Goal: Task Accomplishment & Management: Use online tool/utility

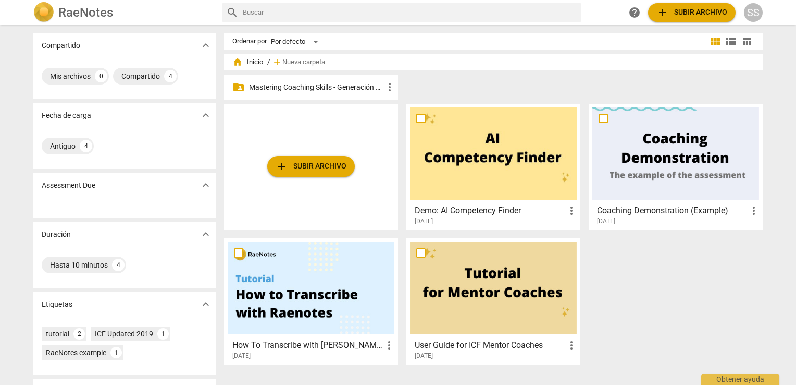
click at [342, 86] on p "Mastering Coaching Skills - Generación 32" at bounding box center [316, 87] width 134 height 11
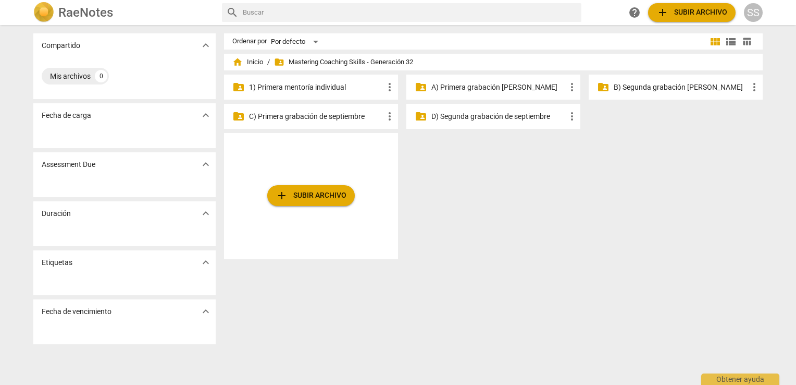
click at [316, 113] on p "C) Primera grabación de septiembre" at bounding box center [316, 116] width 134 height 11
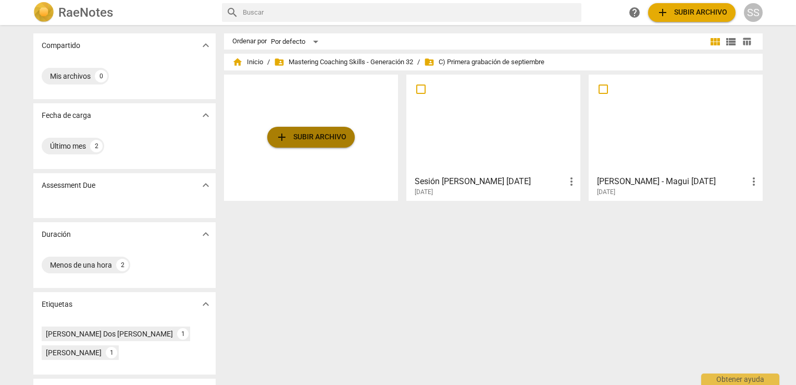
click at [315, 141] on span "add Subir archivo" at bounding box center [311, 137] width 71 height 13
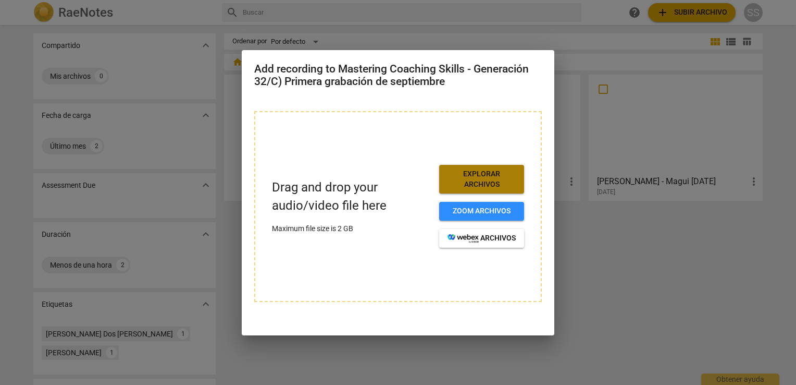
click at [496, 180] on span "Explorar archivos" at bounding box center [482, 179] width 68 height 20
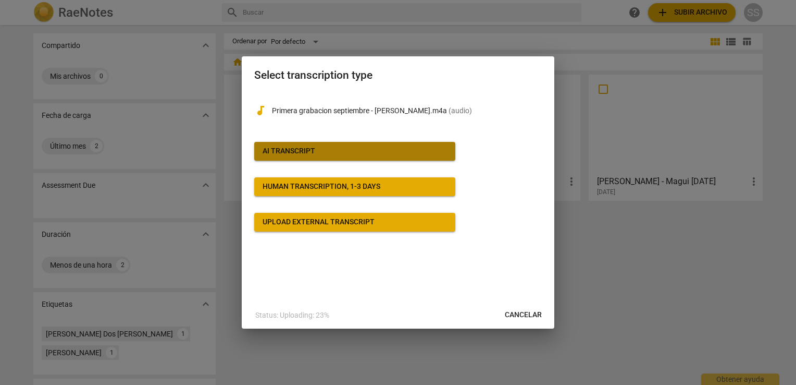
click at [364, 153] on span "AI Transcript" at bounding box center [355, 151] width 184 height 10
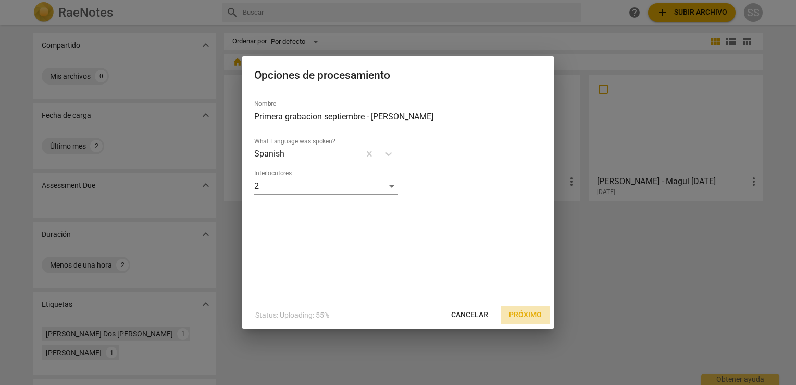
click at [524, 317] on span "Próximo" at bounding box center [525, 315] width 33 height 10
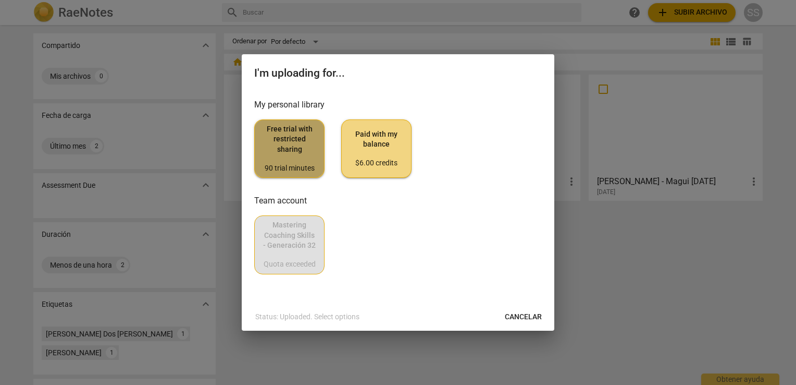
click at [301, 137] on span "Free trial with restricted sharing 90 trial minutes" at bounding box center [289, 148] width 53 height 49
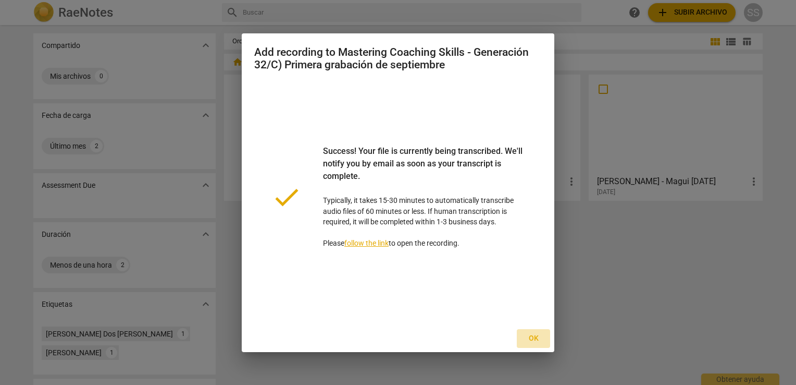
click at [531, 343] on button "Ok" at bounding box center [533, 338] width 33 height 19
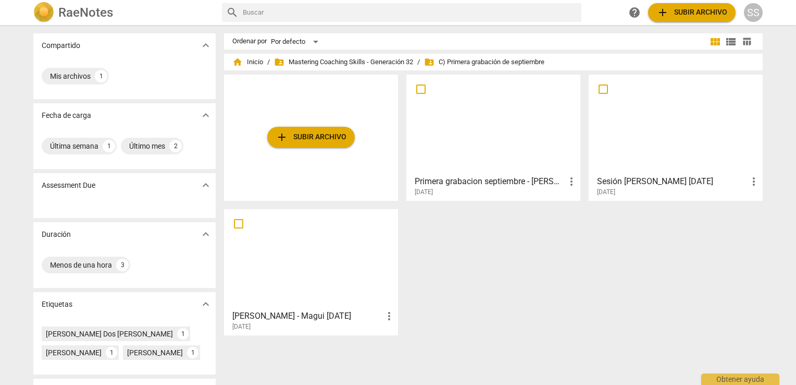
click at [538, 167] on div at bounding box center [493, 124] width 167 height 92
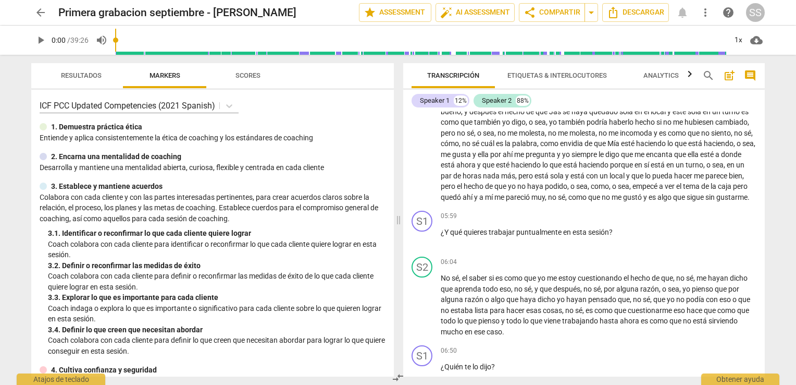
scroll to position [452, 0]
click at [696, 220] on div "+" at bounding box center [700, 215] width 10 height 10
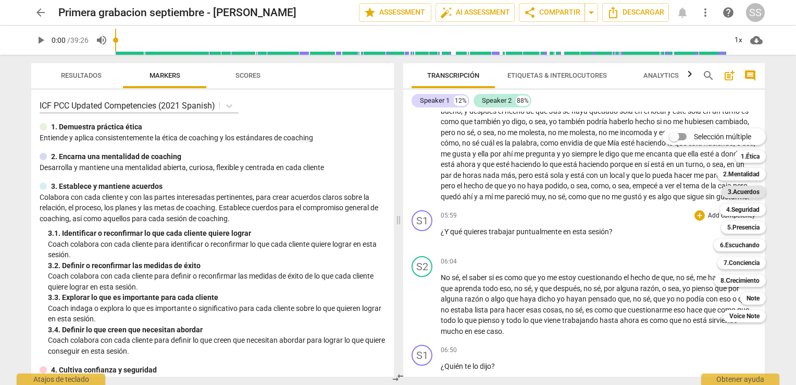
click at [746, 187] on b "3.Acuerdos" at bounding box center [744, 192] width 32 height 13
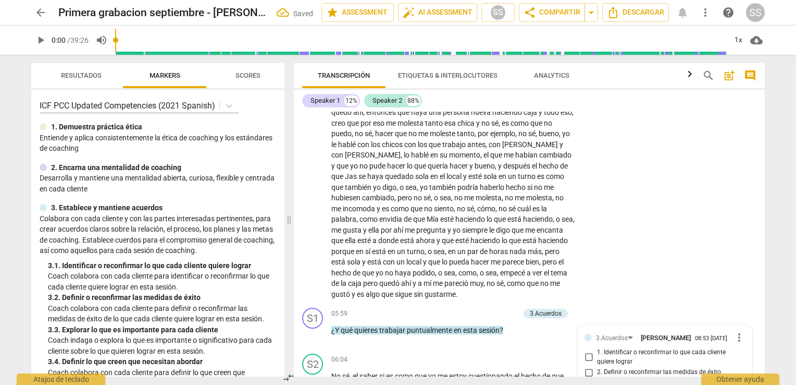
scroll to position [661, 0]
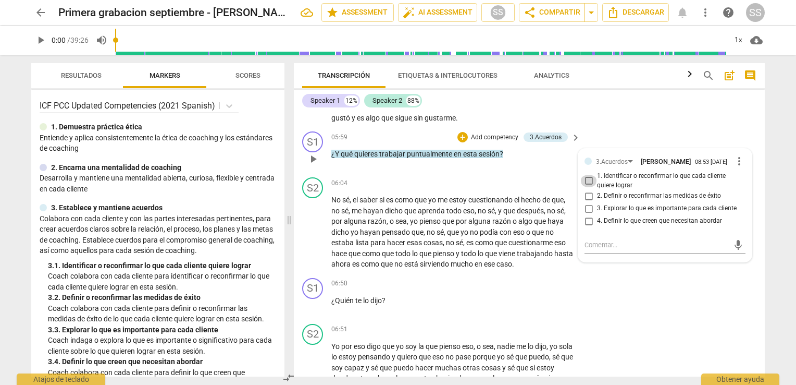
click at [583, 181] on input "1. Identificar o reconfirmar lo que cada cliente quiere lograr" at bounding box center [589, 181] width 17 height 13
checkbox input "true"
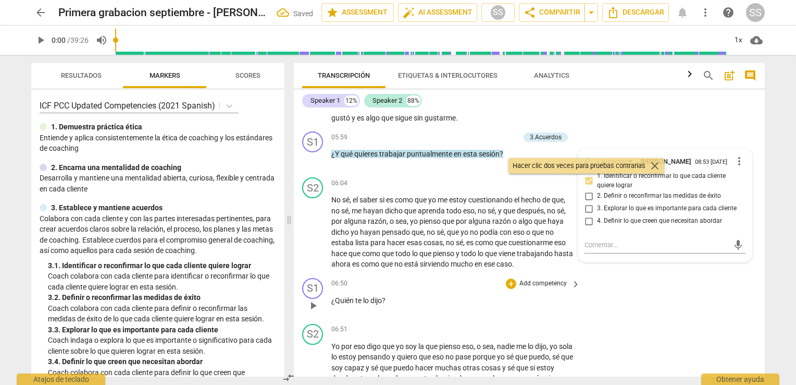
click at [432, 289] on div "06:50 + Add competency keyboard_arrow_right ¿Quién te lo dijo ?" at bounding box center [456, 297] width 250 height 38
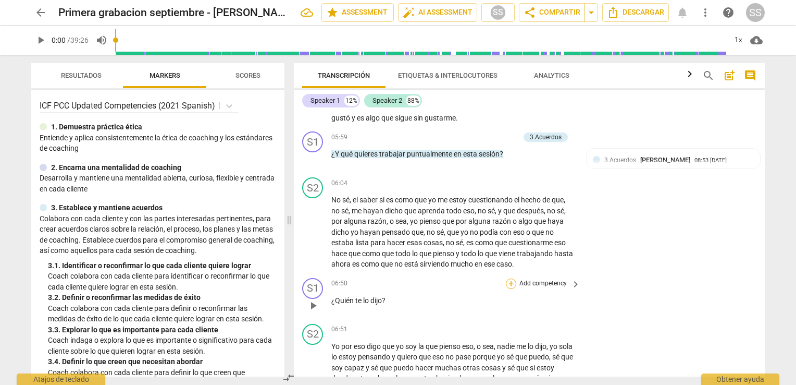
click at [507, 285] on div "+" at bounding box center [511, 283] width 10 height 10
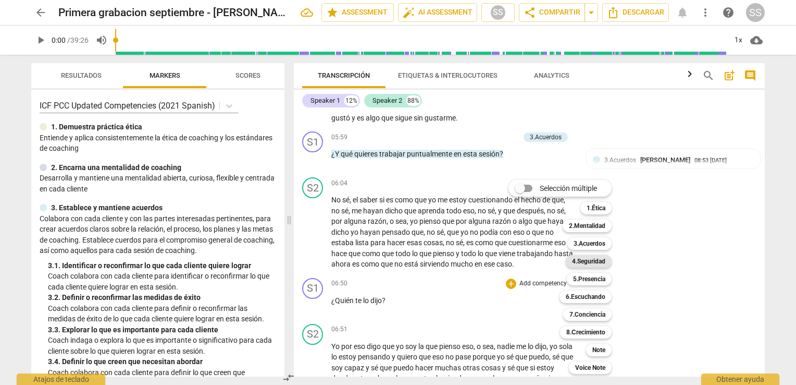
click at [595, 264] on b "4.Seguridad" at bounding box center [588, 261] width 33 height 13
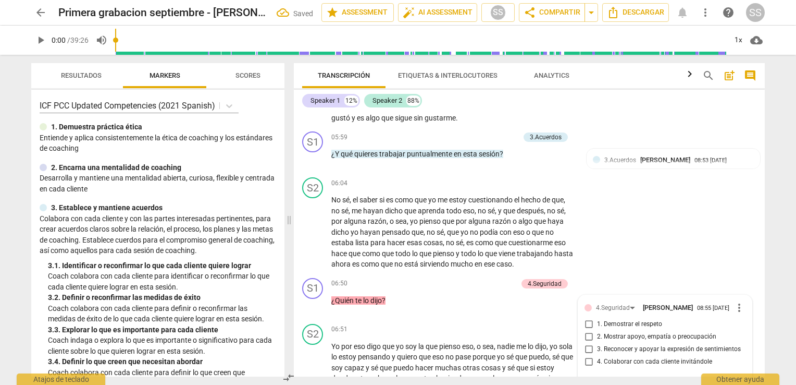
scroll to position [801, 0]
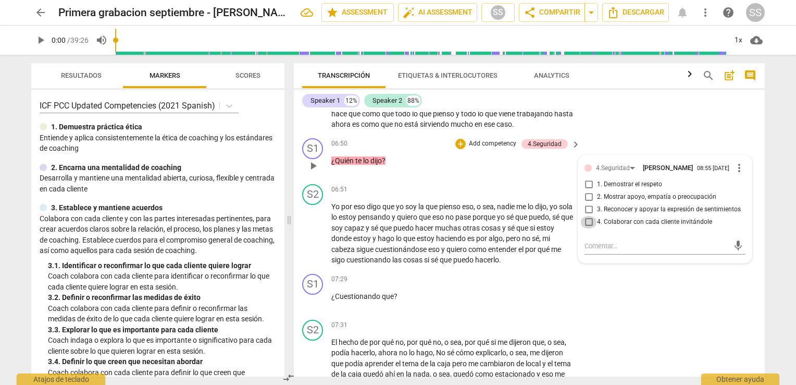
click at [588, 221] on input "4. Colaborar con cada cliente invitándole" at bounding box center [589, 222] width 17 height 13
checkbox input "true"
drag, startPoint x: 761, startPoint y: 153, endPoint x: 761, endPoint y: 159, distance: 6.8
click at [761, 159] on div "S1 play_arrow pause 00:01 + Add competency keyboard_arrow_right Hola Romy , ¿Có…" at bounding box center [529, 244] width 471 height 265
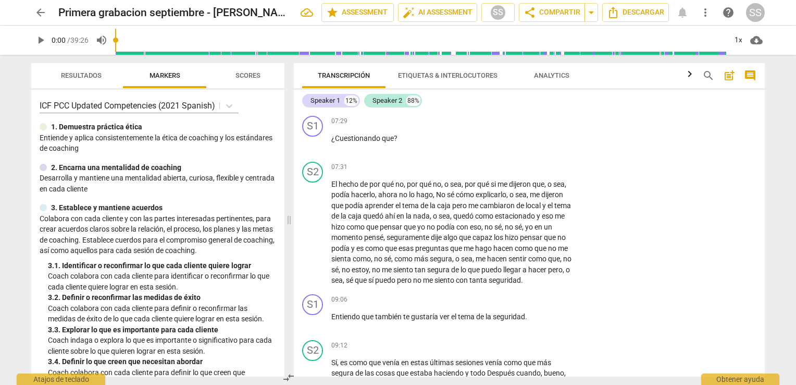
scroll to position [941, 0]
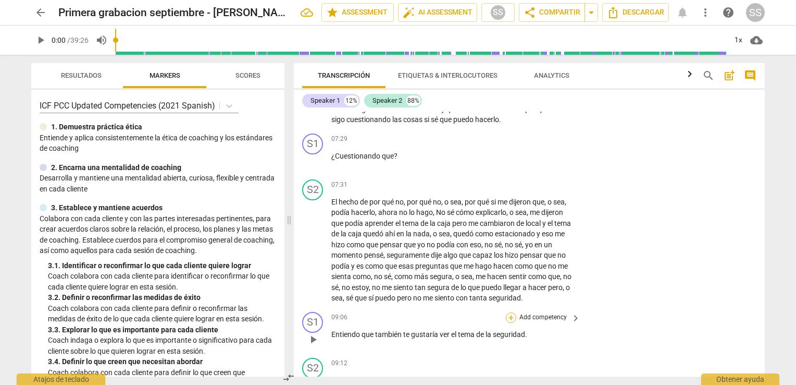
click at [511, 318] on div "+" at bounding box center [511, 317] width 10 height 10
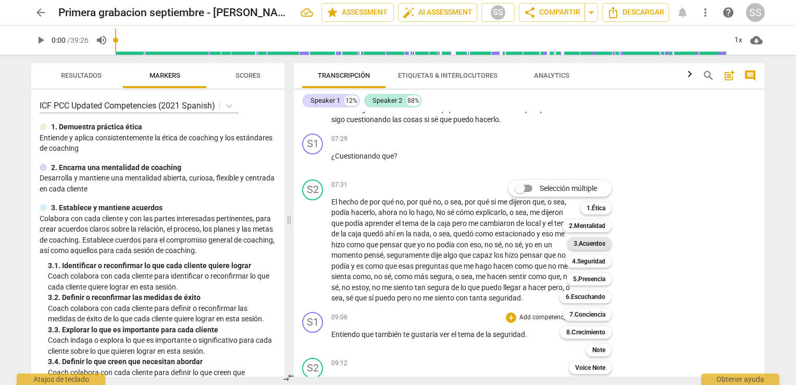
click at [582, 243] on b "3.Acuerdos" at bounding box center [590, 243] width 32 height 13
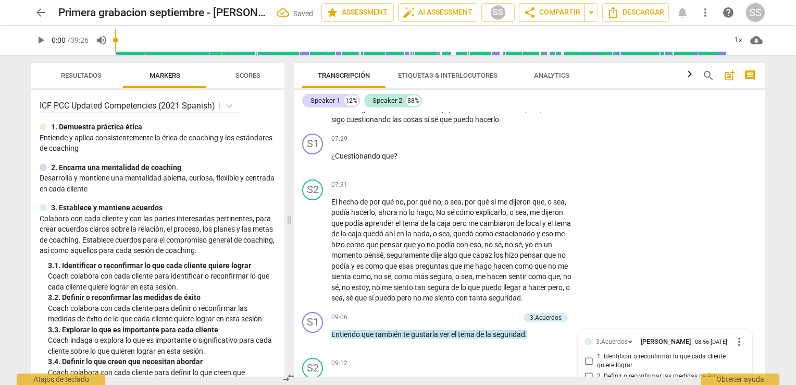
scroll to position [1120, 0]
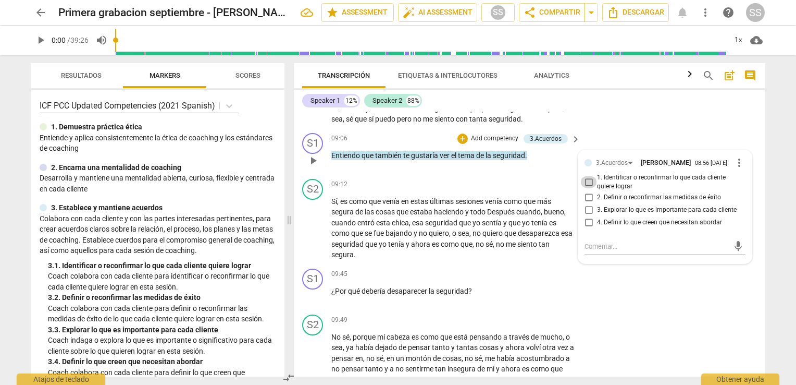
click at [586, 179] on input "1. Identificar o reconfirmar lo que cada cliente quiere lograr" at bounding box center [589, 182] width 17 height 13
click at [585, 178] on input "1. Identificar o reconfirmar lo que cada cliente quiere lograr" at bounding box center [589, 182] width 17 height 13
checkbox input "false"
click at [588, 205] on input "3. Explorar lo que es importante para cada cliente" at bounding box center [589, 210] width 17 height 13
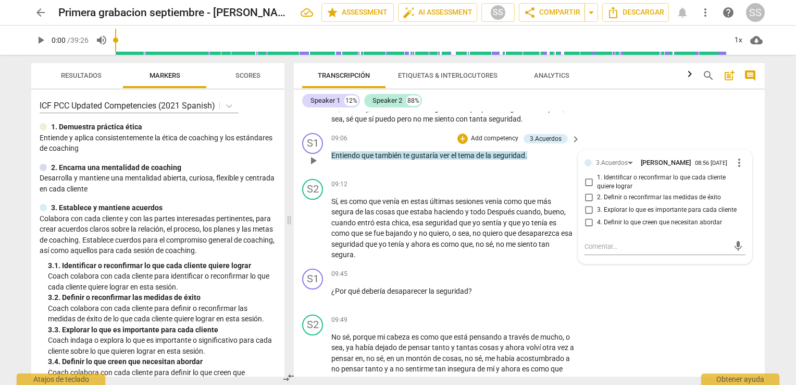
checkbox input "true"
click at [578, 306] on div "S1 play_arrow pause 09:45 + Add competency keyboard_arrow_right ¿Por qué deberí…" at bounding box center [529, 287] width 471 height 46
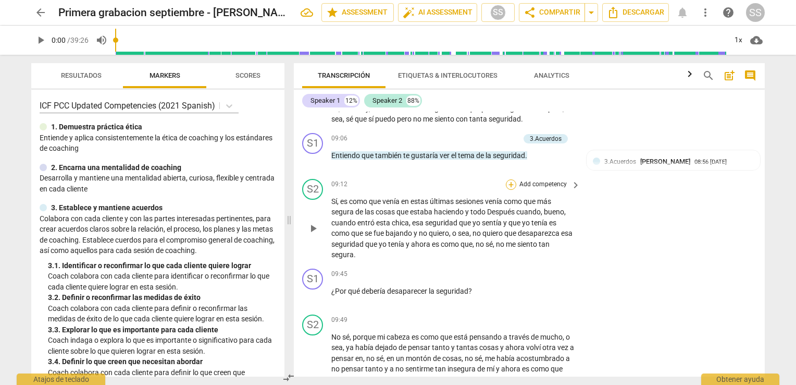
click at [507, 181] on div "+" at bounding box center [511, 184] width 10 height 10
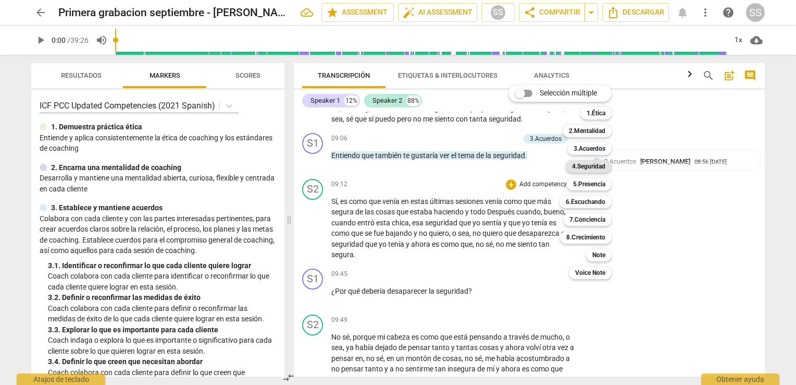
click at [596, 165] on b "4.Seguridad" at bounding box center [588, 166] width 33 height 13
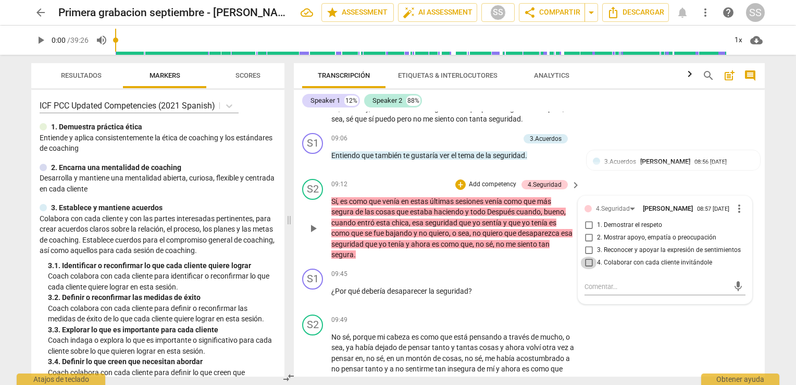
click at [584, 258] on input "4. Colaborar con cada cliente invitándole" at bounding box center [589, 262] width 17 height 13
checkbox input "true"
click at [519, 275] on p "Add competency" at bounding box center [544, 273] width 50 height 9
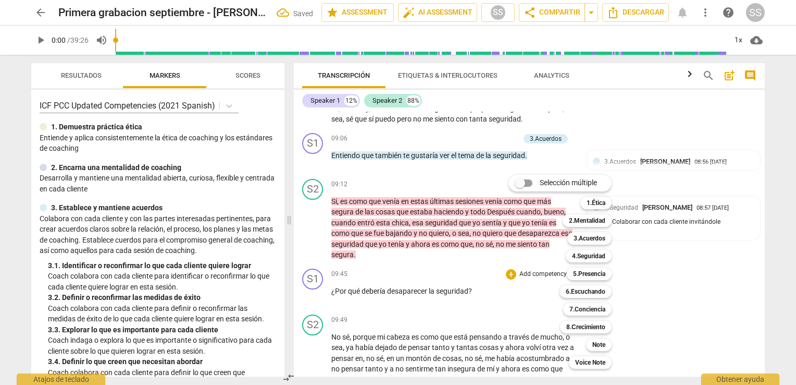
click at [794, 237] on div at bounding box center [398, 192] width 796 height 385
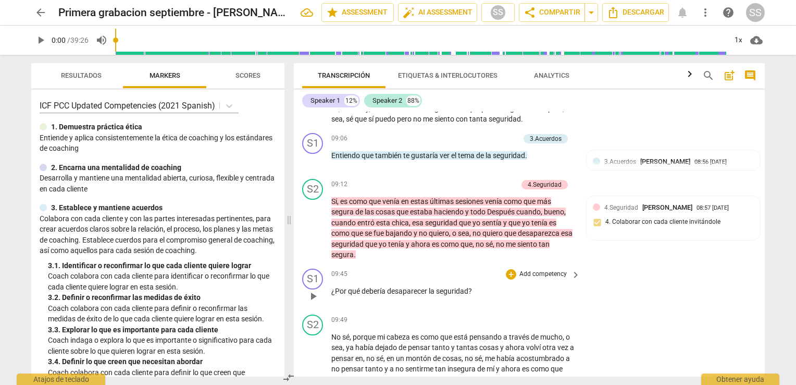
click at [636, 285] on div "S1 play_arrow pause 09:45 + Add competency keyboard_arrow_right ¿Por qué deberí…" at bounding box center [529, 287] width 471 height 46
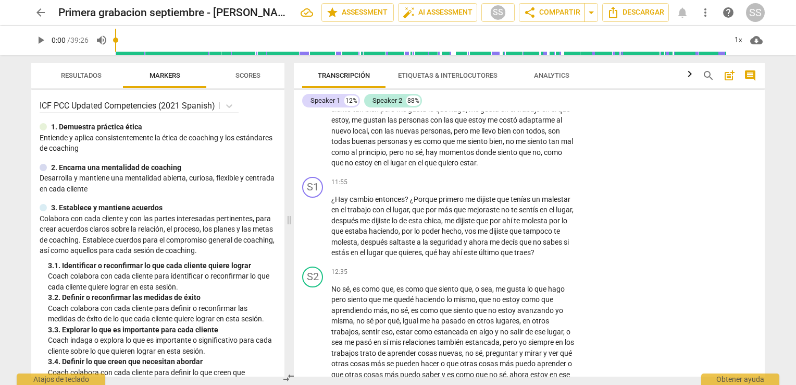
scroll to position [1454, 0]
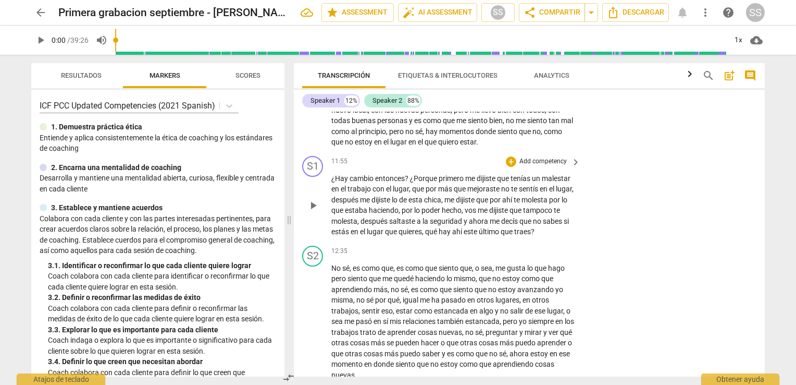
click at [514, 161] on div "+ Add competency" at bounding box center [537, 161] width 62 height 10
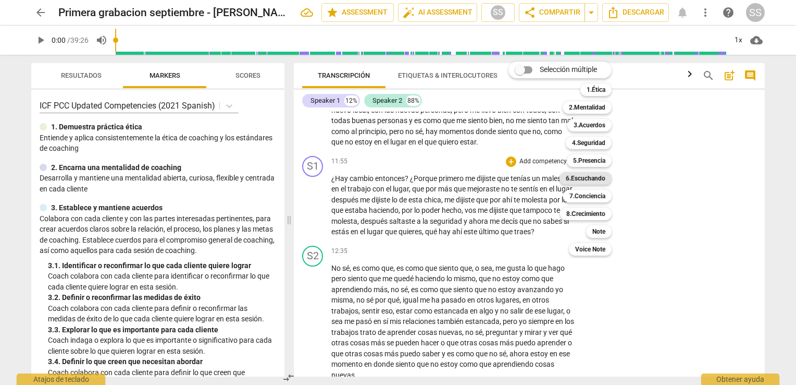
click at [601, 180] on b "6.Escuchando" at bounding box center [586, 178] width 40 height 13
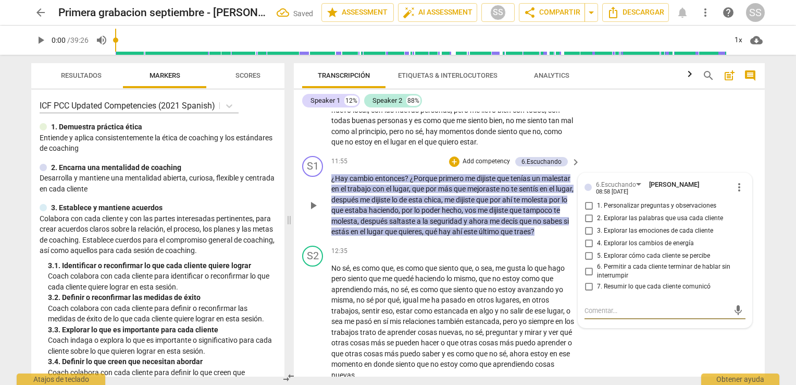
click at [586, 212] on input "2. Explorar las palabras que usa cada cliente" at bounding box center [589, 218] width 17 height 13
checkbox input "true"
click at [585, 280] on input "7. Resumir lo que cada cliente comunicó" at bounding box center [589, 286] width 17 height 13
checkbox input "true"
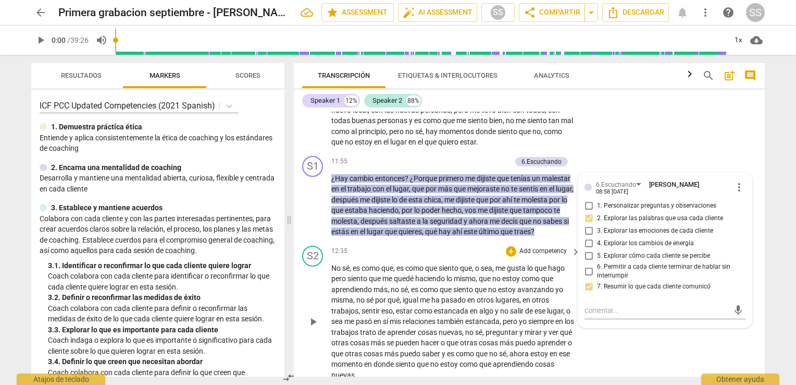
click at [605, 358] on div "S2 play_arrow pause 12:35 + Add competency keyboard_arrow_right No sé , es como…" at bounding box center [529, 312] width 471 height 143
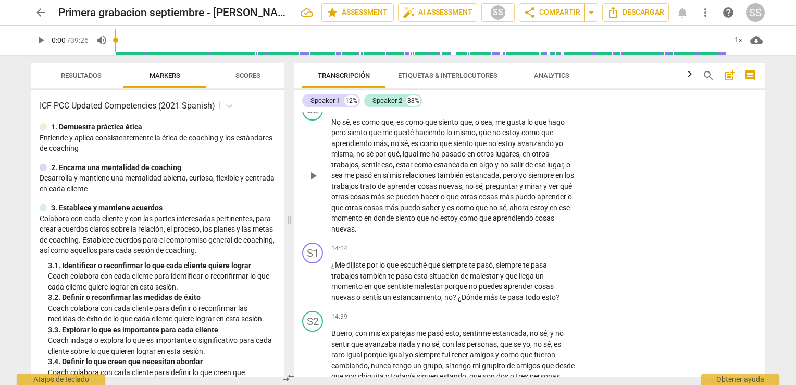
scroll to position [1620, 0]
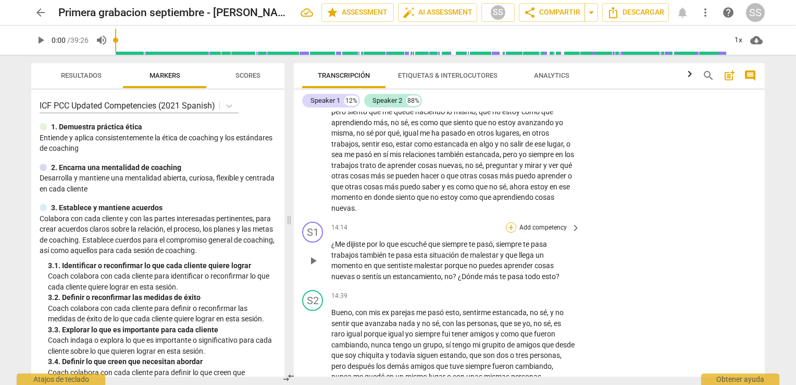
click at [512, 232] on div "+" at bounding box center [511, 227] width 10 height 10
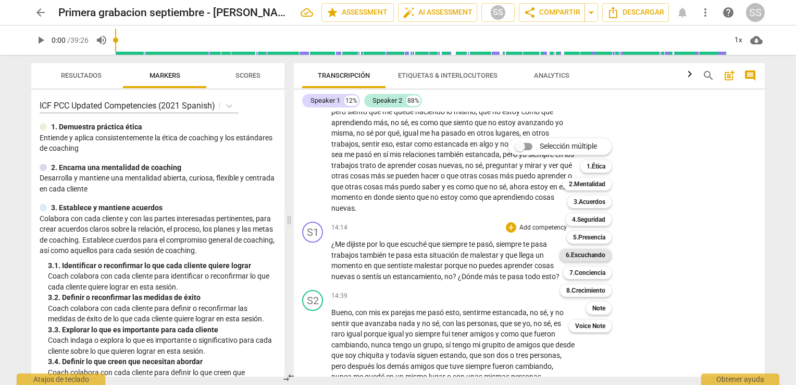
click at [590, 253] on b "6.Escuchando" at bounding box center [586, 255] width 40 height 13
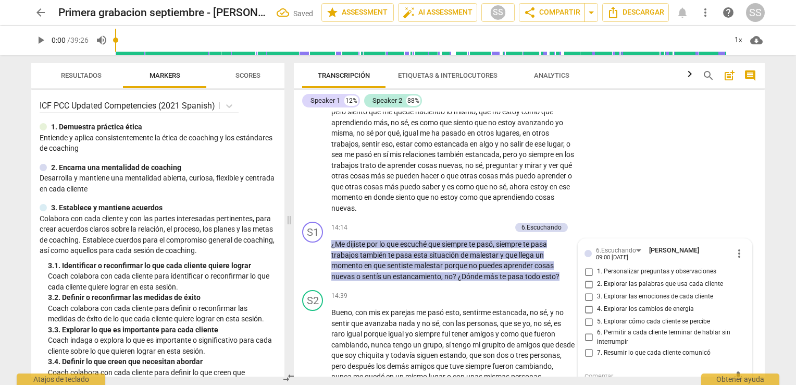
scroll to position [1628, 0]
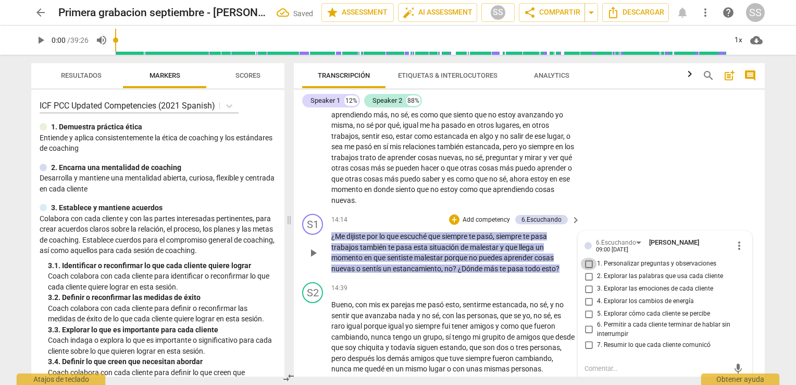
click at [585, 268] on input "1. Personalizar preguntas y observaciones" at bounding box center [589, 263] width 17 height 13
checkbox input "true"
click at [589, 281] on input "2. Explorar las palabras que usa cada cliente" at bounding box center [589, 276] width 17 height 13
checkbox input "true"
click at [588, 348] on input "7. Resumir lo que cada cliente comunicó" at bounding box center [589, 344] width 17 height 13
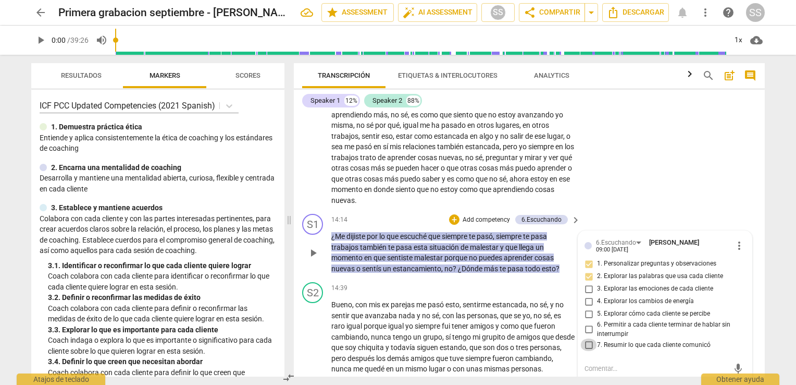
checkbox input "true"
click at [475, 318] on p "Bueno , con mis ex parejas me pasó esto , sentirme estancada , no sé , y no sen…" at bounding box center [453, 336] width 244 height 75
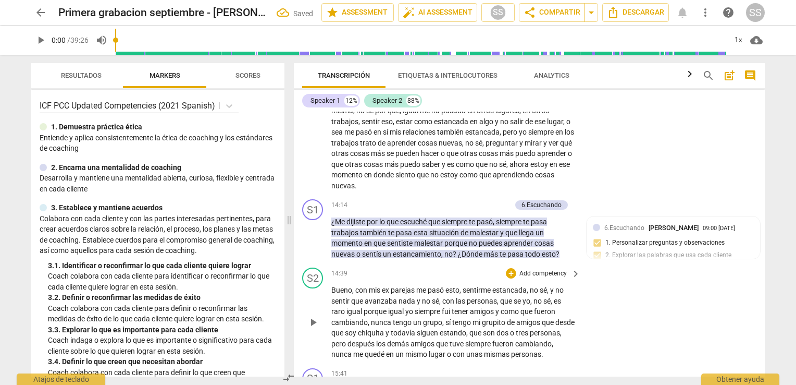
scroll to position [1807, 0]
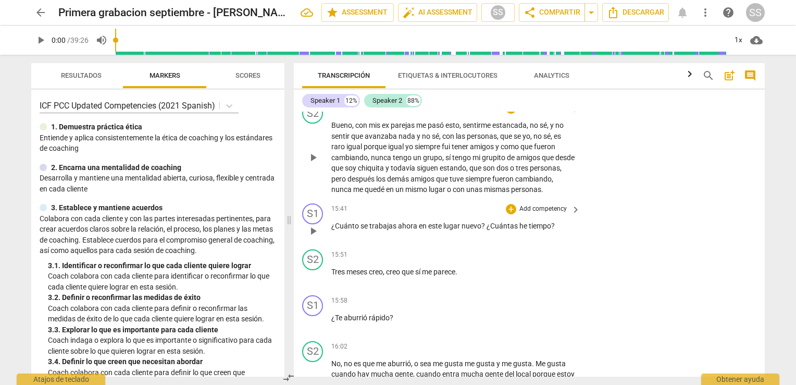
click at [358, 230] on span "¿Cuánto" at bounding box center [345, 225] width 29 height 8
click at [361, 230] on span "se" at bounding box center [365, 225] width 9 height 8
click at [443, 230] on span "este" at bounding box center [442, 225] width 15 height 8
click at [528, 230] on span "he" at bounding box center [530, 225] width 9 height 8
click at [533, 230] on span "he" at bounding box center [530, 225] width 9 height 8
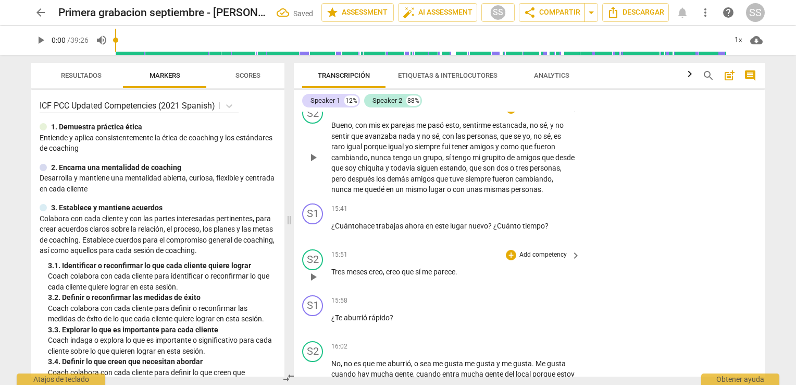
click at [442, 276] on span "parece" at bounding box center [445, 271] width 22 height 8
click at [508, 306] on div "+" at bounding box center [511, 301] width 10 height 10
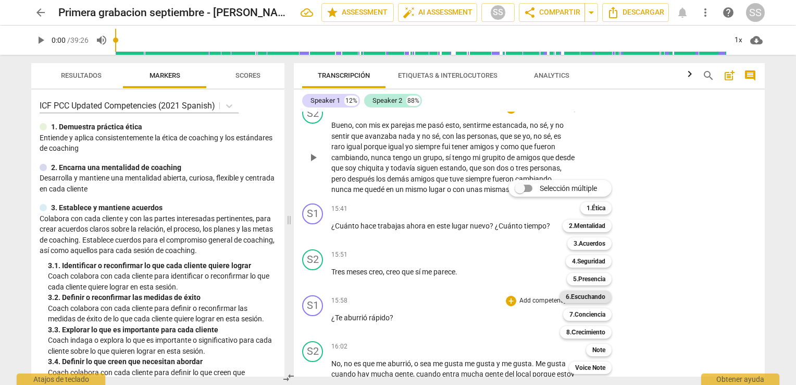
click at [592, 296] on b "6.Escuchando" at bounding box center [586, 296] width 40 height 13
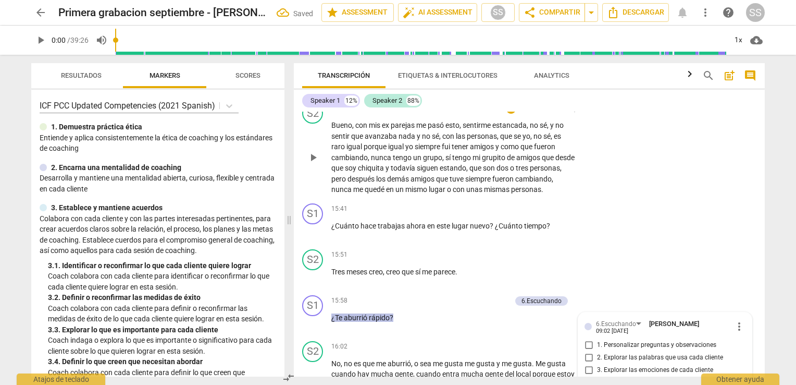
scroll to position [2026, 0]
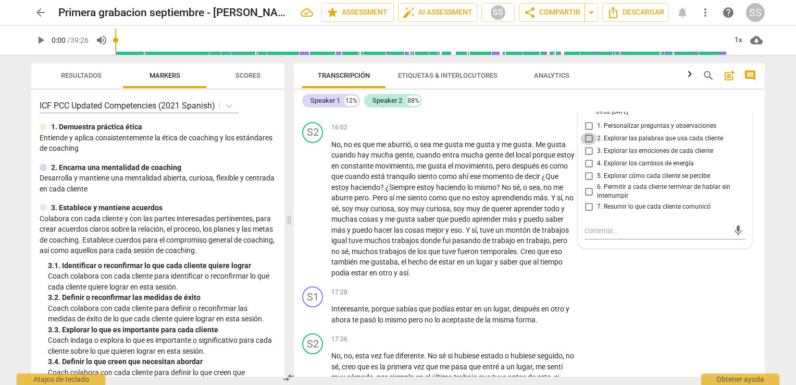
click at [584, 145] on input "2. Explorar las palabras que usa cada cliente" at bounding box center [589, 138] width 17 height 13
checkbox input "true"
click at [459, 324] on span "aceptaste" at bounding box center [459, 319] width 34 height 8
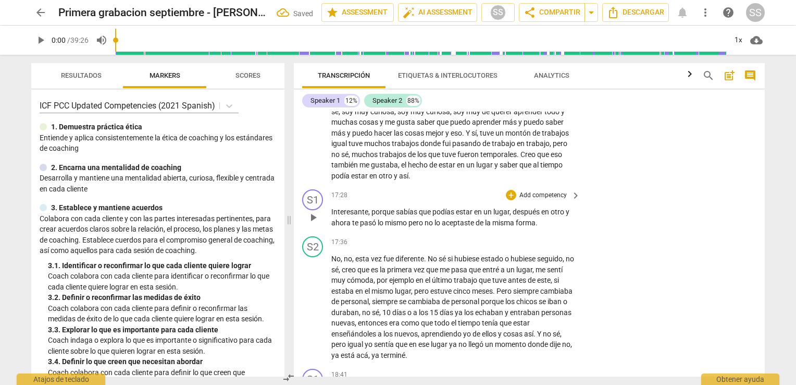
scroll to position [2287, 0]
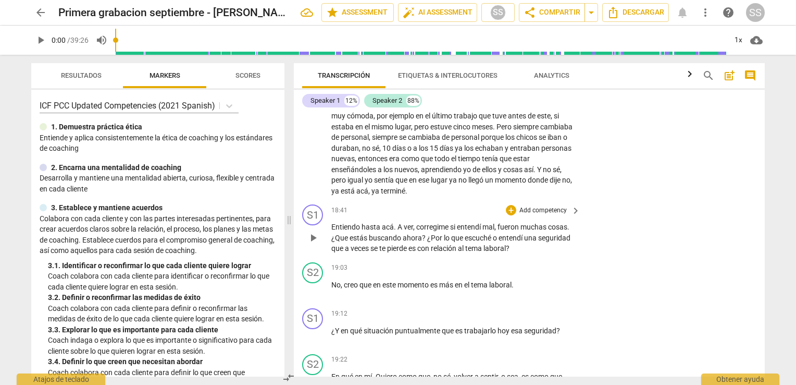
click at [559, 215] on p "Add competency" at bounding box center [544, 210] width 50 height 9
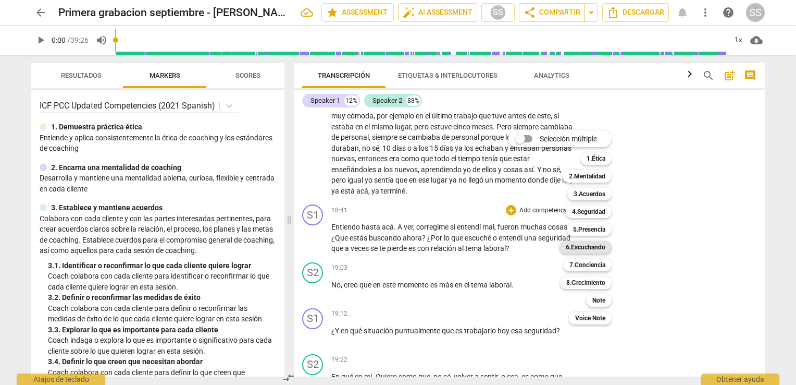
click at [591, 247] on b "6.Escuchando" at bounding box center [586, 247] width 40 height 13
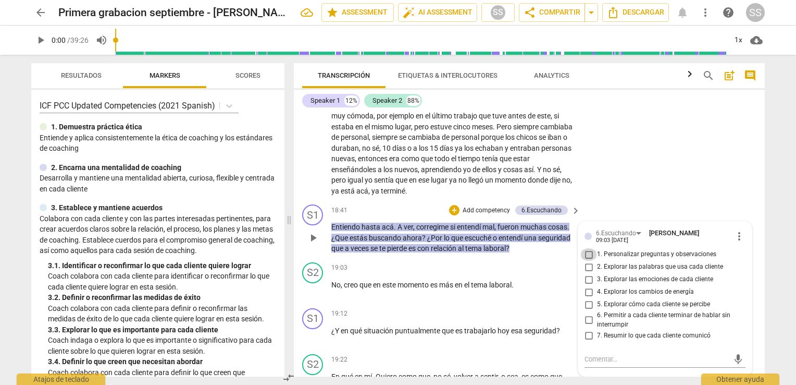
click at [588, 261] on input "1. Personalizar preguntas y observaciones" at bounding box center [589, 254] width 17 height 13
click at [586, 261] on input "1. Personalizar preguntas y observaciones" at bounding box center [589, 254] width 17 height 13
checkbox input "false"
click at [585, 273] on input "2. Explorar las palabras que usa cada cliente" at bounding box center [589, 267] width 17 height 13
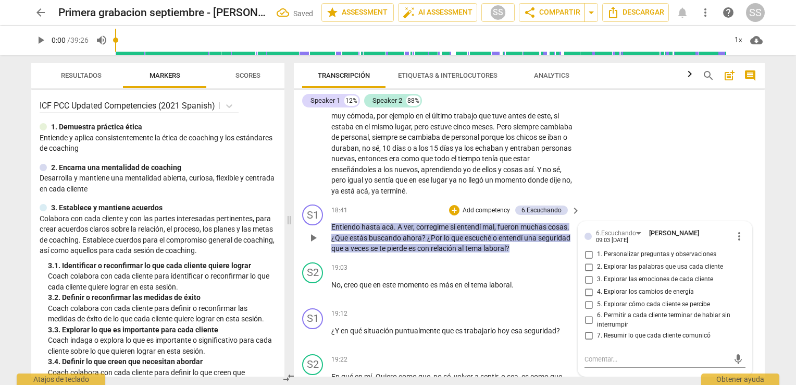
checkbox input "true"
click at [501, 249] on p "Entiendo hasta acá . A ver , corregime si entendí mal , fueron muchas cosas . ¿…" at bounding box center [453, 237] width 244 height 32
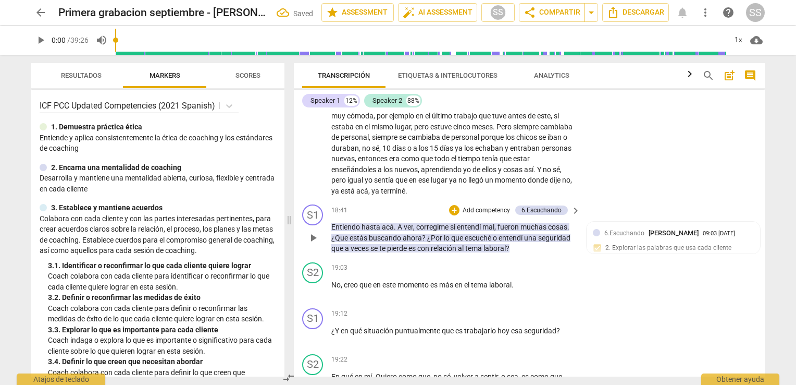
click at [495, 215] on p "Add competency" at bounding box center [487, 210] width 50 height 9
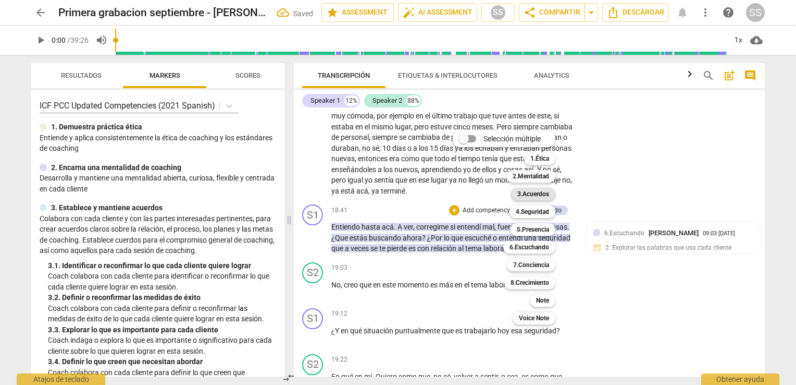
click at [537, 197] on b "3.Acuerdos" at bounding box center [534, 194] width 32 height 13
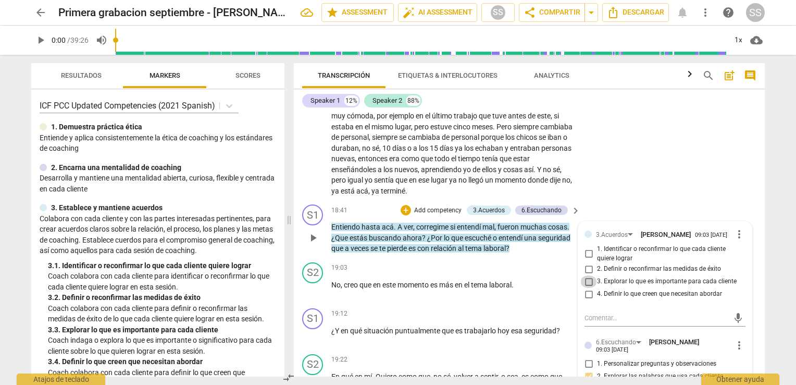
click at [587, 288] on input "3. Explorar lo que es importante para cada cliente" at bounding box center [589, 281] width 17 height 13
checkbox input "true"
click at [537, 304] on div "S2 play_arrow pause 19:03 + Add competency keyboard_arrow_right No , creo que e…" at bounding box center [529, 281] width 471 height 46
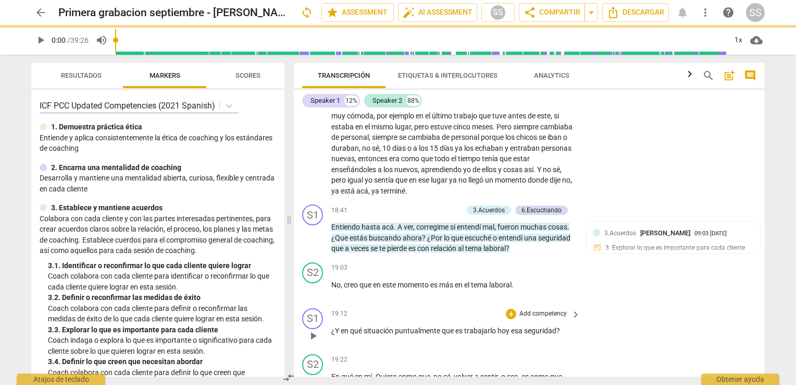
click at [504, 321] on div "S1 play_arrow pause 19:12 + Add competency keyboard_arrow_right ¿Y en qué situa…" at bounding box center [529, 327] width 471 height 46
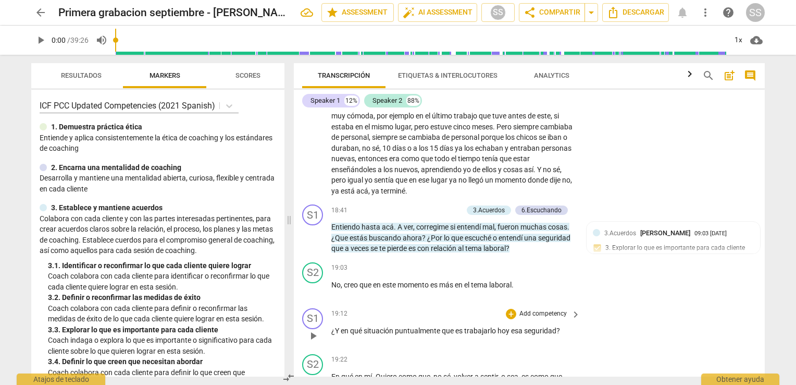
click at [462, 335] on span "es" at bounding box center [460, 330] width 9 height 8
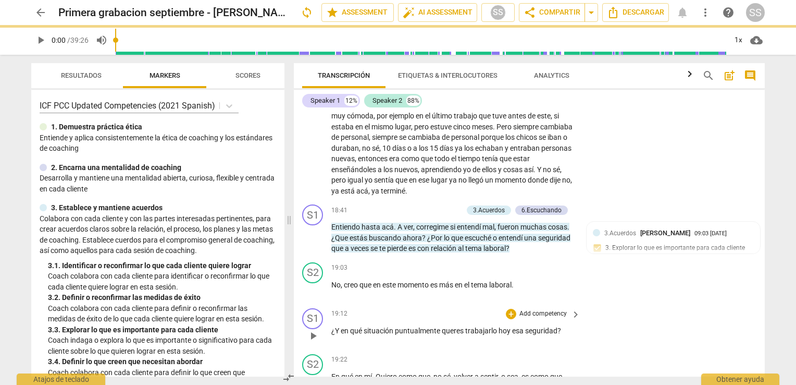
click at [496, 335] on span "trabajarlo" at bounding box center [481, 330] width 33 height 8
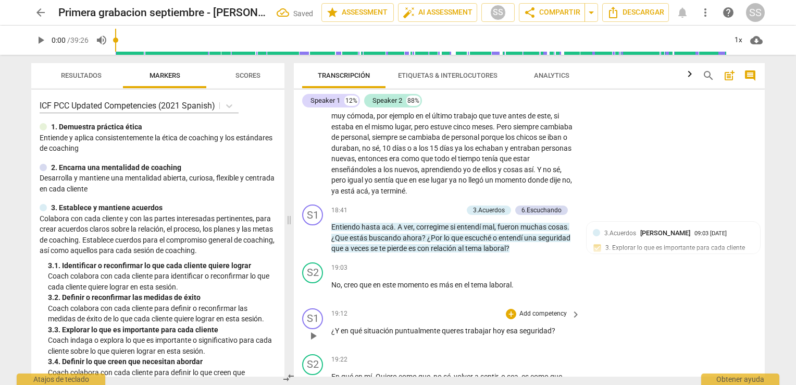
click at [492, 350] on div "S1 play_arrow pause 19:12 + Add competency keyboard_arrow_right ¿Y en qué situa…" at bounding box center [529, 327] width 471 height 46
click at [509, 319] on div "+" at bounding box center [511, 314] width 10 height 10
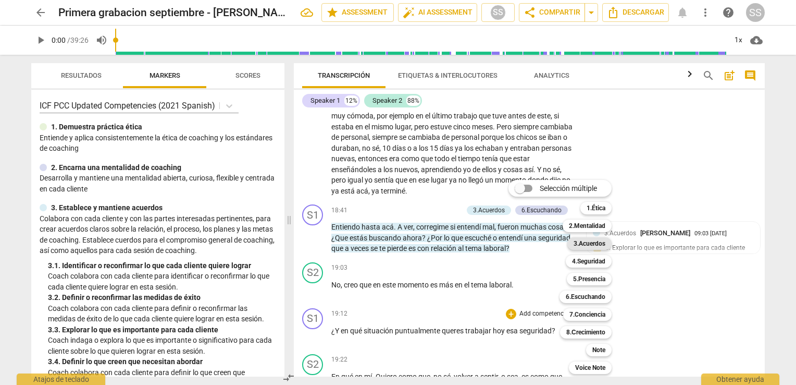
click at [599, 243] on b "3.Acuerdos" at bounding box center [590, 243] width 32 height 13
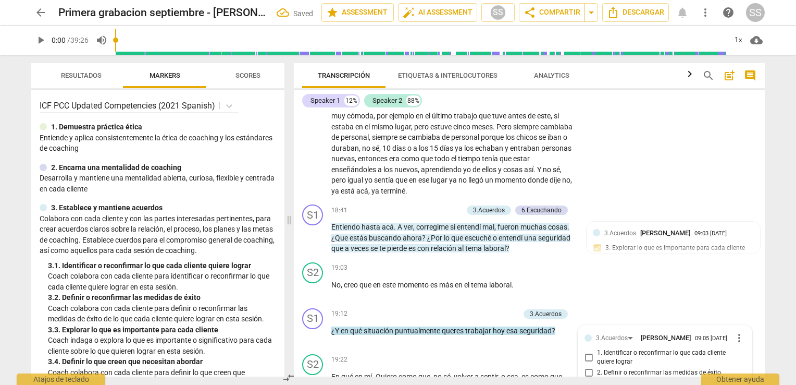
scroll to position [2481, 0]
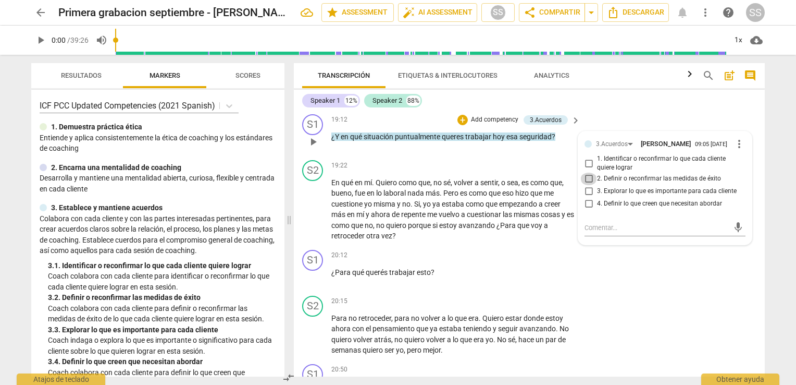
click at [590, 185] on input "2. Definir o reconfirmar las medidas de éxito" at bounding box center [589, 179] width 17 height 13
checkbox input "true"
click at [488, 197] on span "como" at bounding box center [479, 193] width 20 height 8
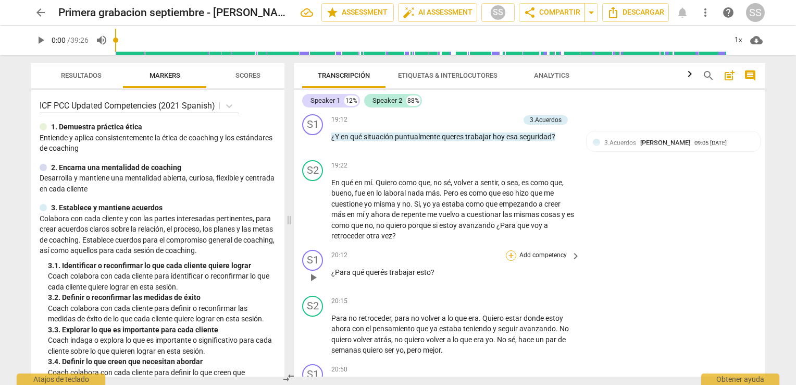
click at [511, 261] on div "+" at bounding box center [511, 255] width 10 height 10
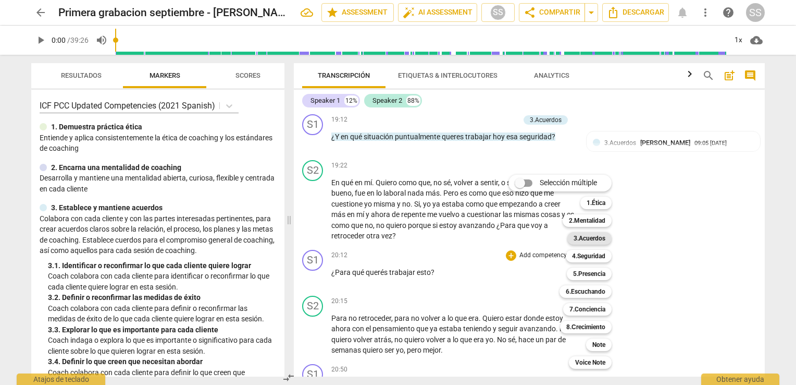
click at [597, 241] on b "3.Acuerdos" at bounding box center [590, 238] width 32 height 13
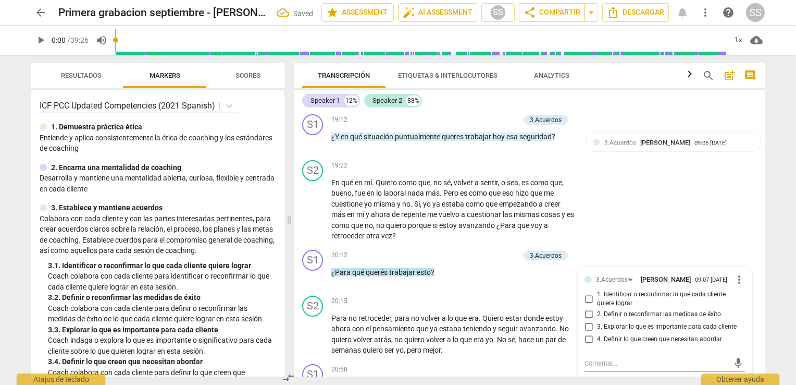
scroll to position [2488, 0]
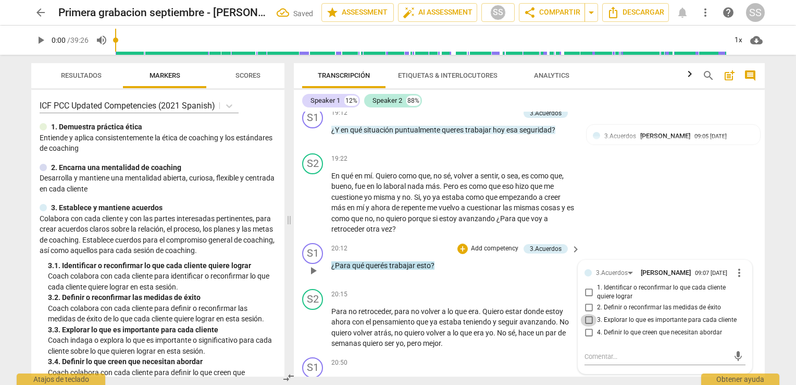
click at [588, 326] on input "3. Explorar lo que es importante para cada cliente" at bounding box center [589, 320] width 17 height 13
checkbox input "true"
click at [464, 326] on span "teniendo" at bounding box center [478, 321] width 30 height 8
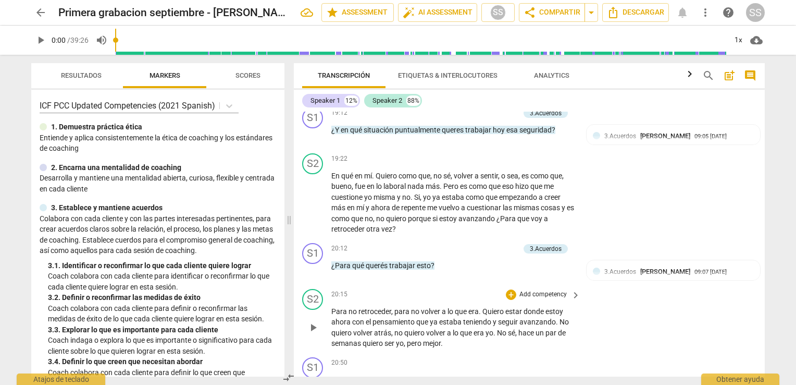
scroll to position [2639, 0]
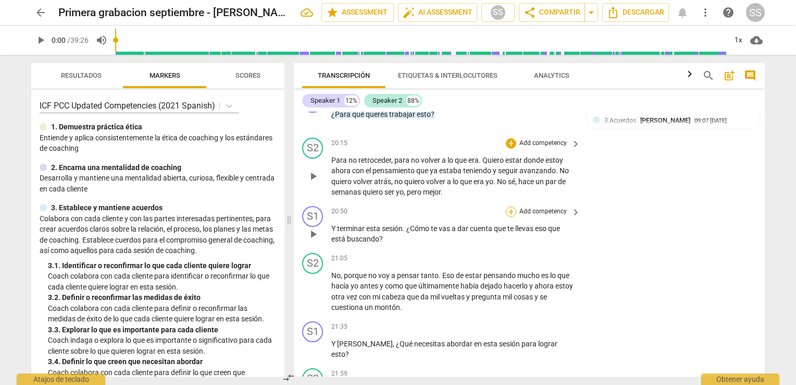
click at [511, 217] on div "+" at bounding box center [511, 211] width 10 height 10
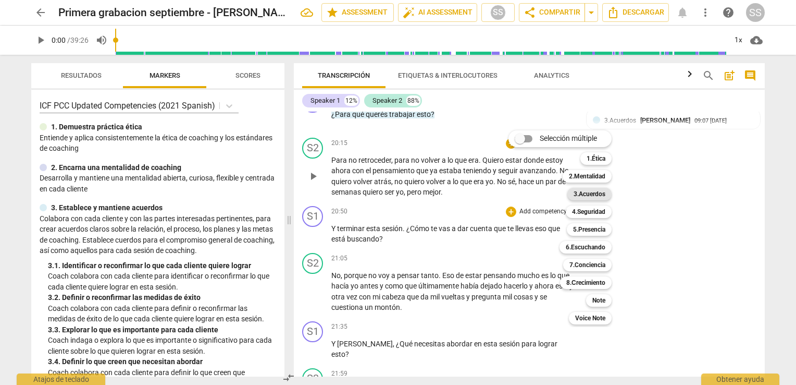
click at [598, 190] on b "3.Acuerdos" at bounding box center [590, 194] width 32 height 13
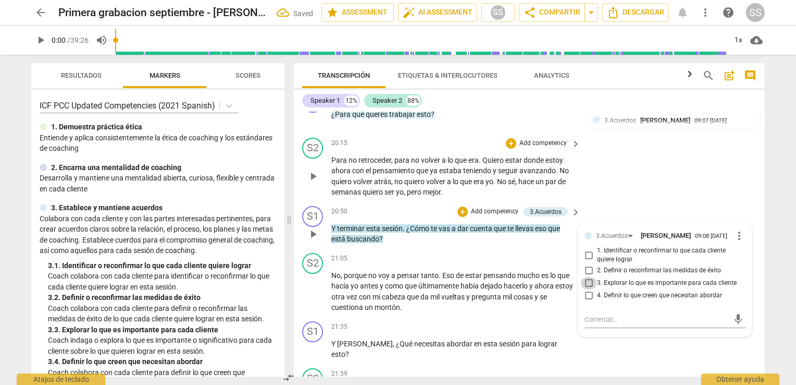
click at [585, 289] on input "3. Explorar lo que es importante para cada cliente" at bounding box center [589, 283] width 17 height 13
checkbox input "true"
click at [486, 290] on span "dejado" at bounding box center [492, 285] width 23 height 8
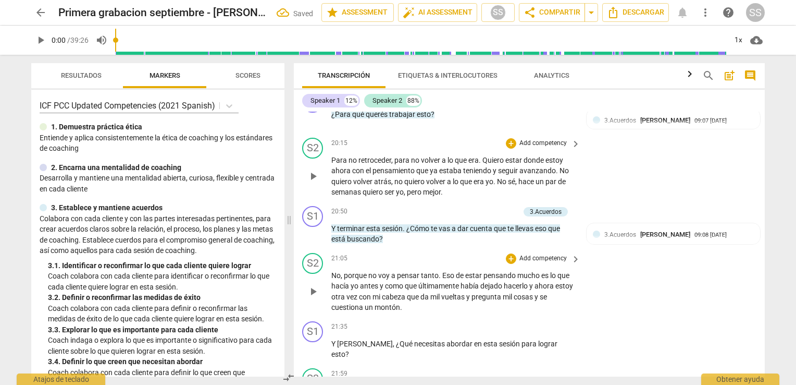
scroll to position [2800, 0]
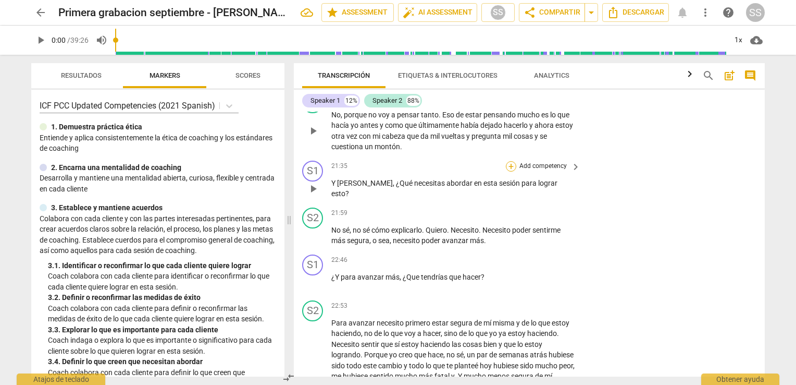
click at [510, 171] on div "+" at bounding box center [511, 166] width 10 height 10
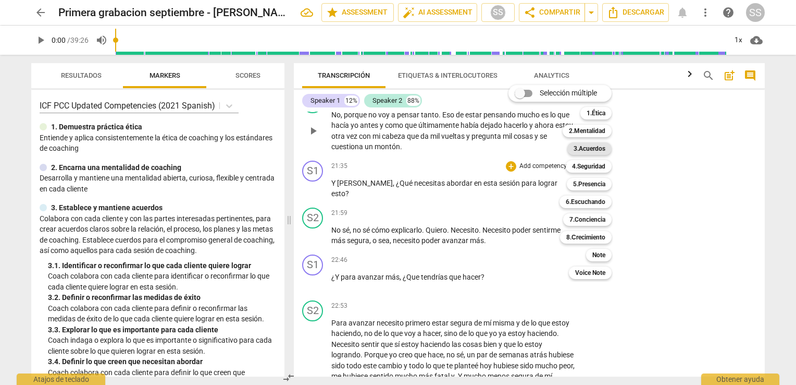
click at [601, 146] on b "3.Acuerdos" at bounding box center [590, 148] width 32 height 13
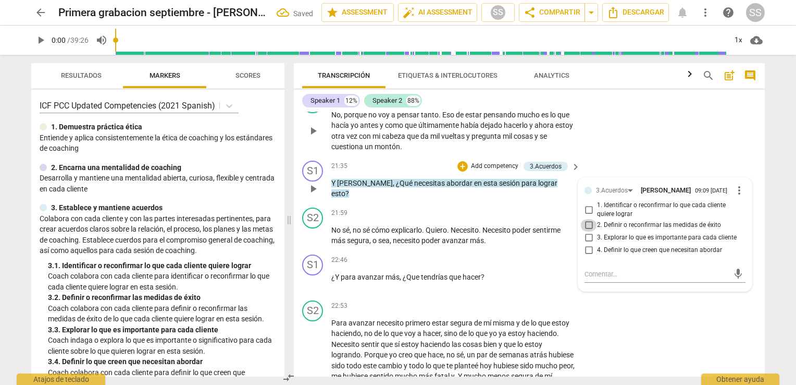
click at [590, 231] on input "2. Definir o reconfirmar las medidas de éxito" at bounding box center [589, 225] width 17 height 13
checkbox input "true"
click at [503, 246] on p "No sé , no sé cómo explicarlo . Quiero . Necesito . Necesito poder sentirme más…" at bounding box center [453, 235] width 244 height 21
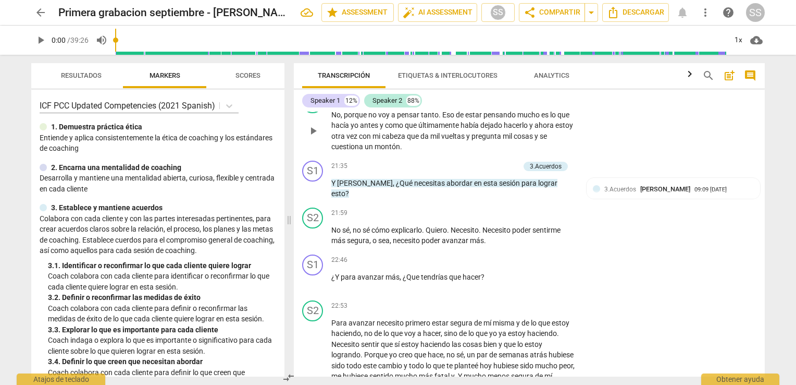
scroll to position [2869, 0]
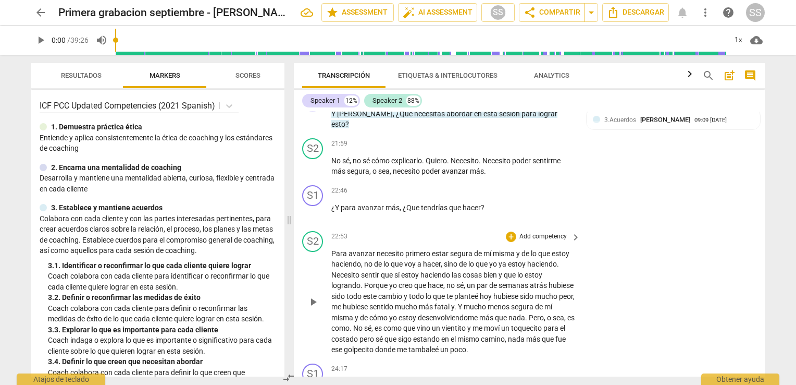
click at [535, 300] on span "sido" at bounding box center [527, 296] width 15 height 8
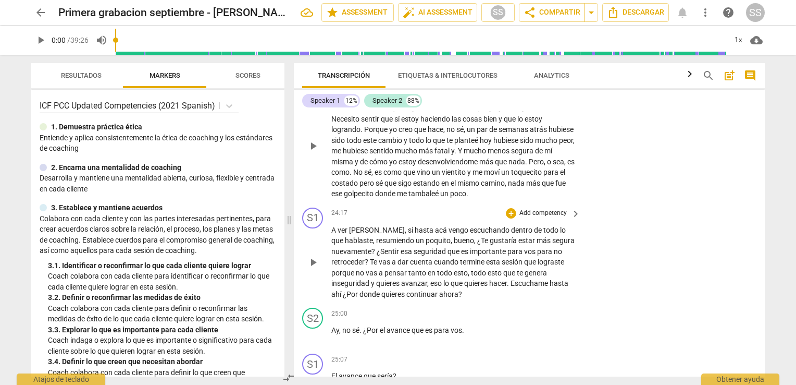
click at [516, 218] on div "+ Add competency" at bounding box center [537, 213] width 62 height 10
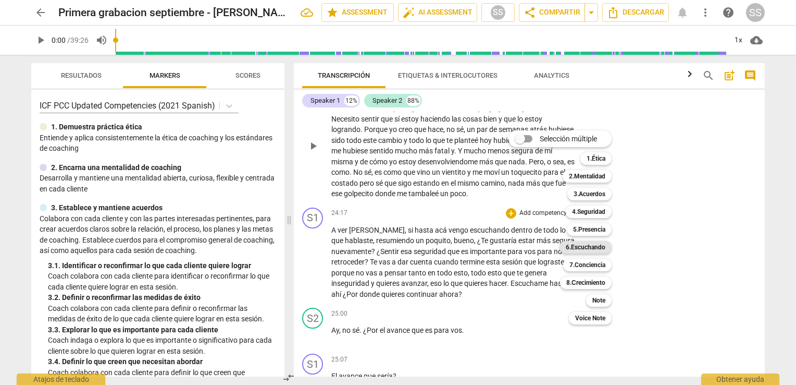
click at [598, 244] on b "6.Escuchando" at bounding box center [586, 247] width 40 height 13
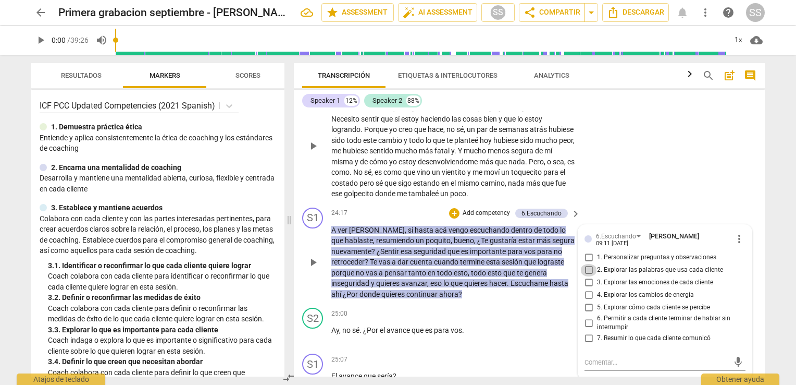
click at [586, 276] on input "2. Explorar las palabras que usa cada cliente" at bounding box center [589, 270] width 17 height 13
checkbox input "true"
click at [586, 314] on input "5. Explorar cómo cada cliente se percibe" at bounding box center [589, 307] width 17 height 13
checkbox input "true"
click at [584, 344] on input "7. Resumir lo que cada cliente comunicó" at bounding box center [589, 338] width 17 height 13
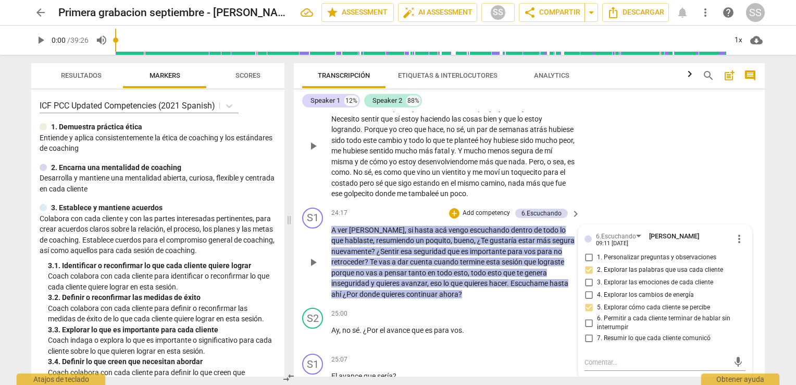
checkbox input "true"
click at [509, 277] on span "que" at bounding box center [510, 272] width 14 height 8
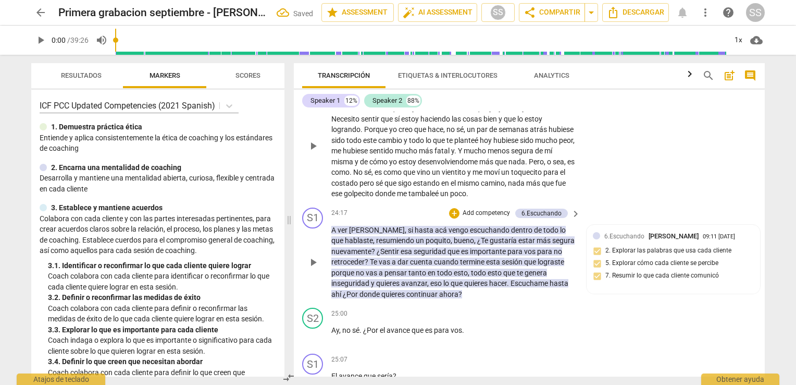
click at [491, 218] on p "Add competency" at bounding box center [487, 212] width 50 height 9
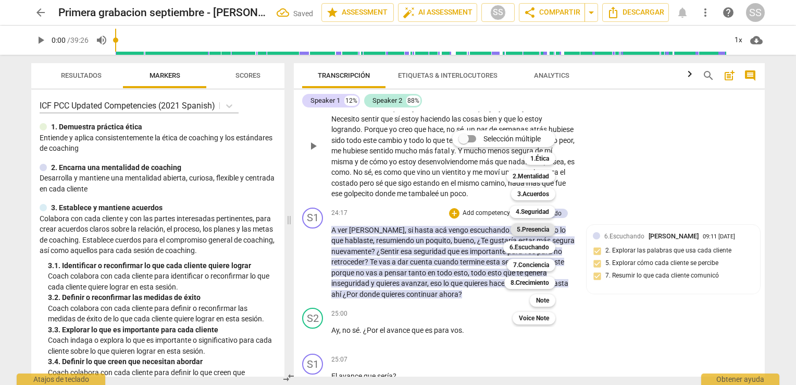
click at [537, 224] on b "5.Presencia" at bounding box center [533, 229] width 32 height 13
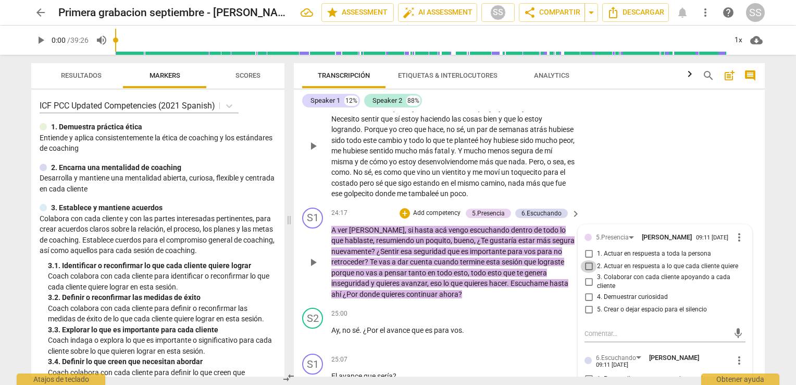
click at [588, 273] on input "2. Actuar en respuesta a lo que cada cliente quiere" at bounding box center [589, 266] width 17 height 13
checkbox input "true"
click at [519, 277] on span "te" at bounding box center [521, 272] width 8 height 8
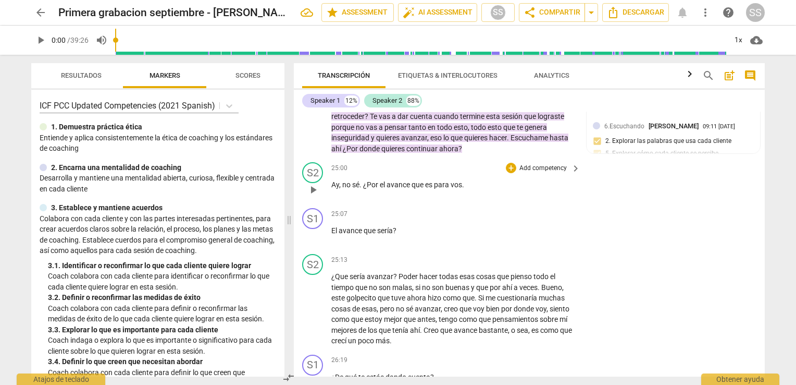
scroll to position [3316, 0]
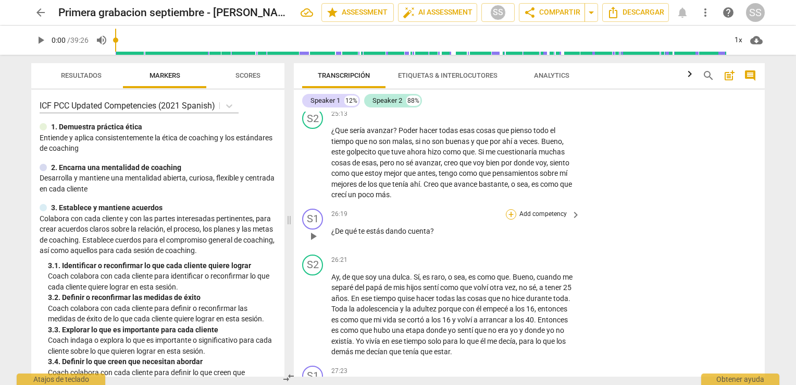
click at [510, 219] on div "+" at bounding box center [511, 214] width 10 height 10
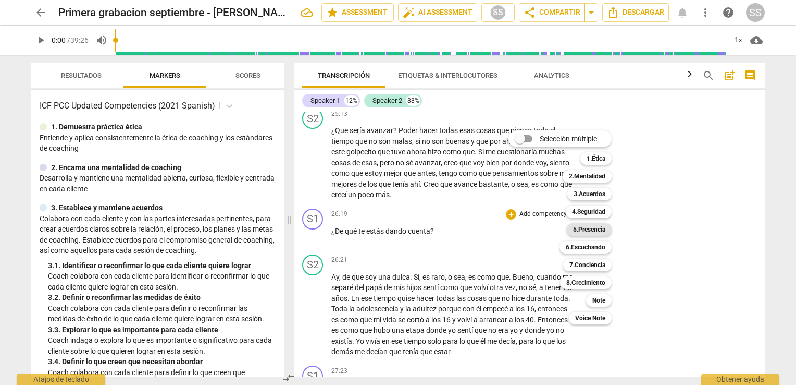
click at [600, 226] on b "5.Presencia" at bounding box center [589, 229] width 32 height 13
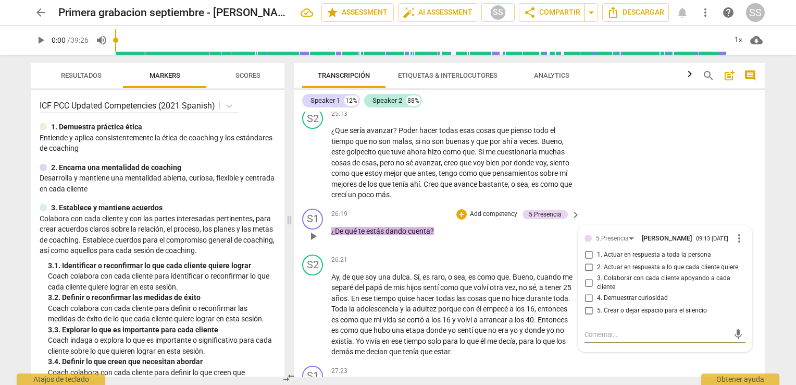
click at [586, 317] on input "5. Crear o dejar espacio para el silencio" at bounding box center [589, 310] width 17 height 13
checkbox input "true"
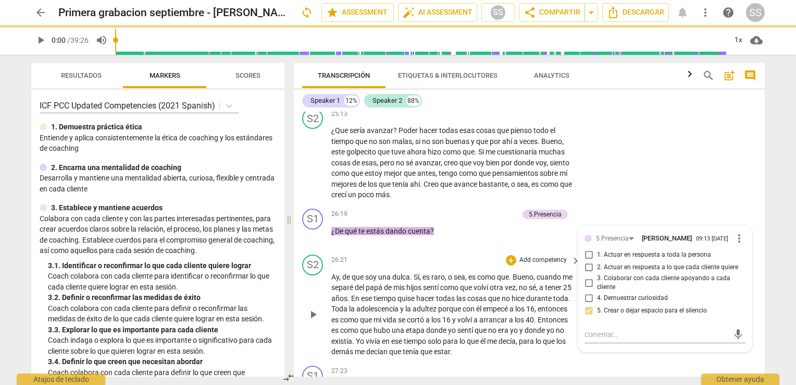
click at [476, 313] on span "con" at bounding box center [470, 308] width 14 height 8
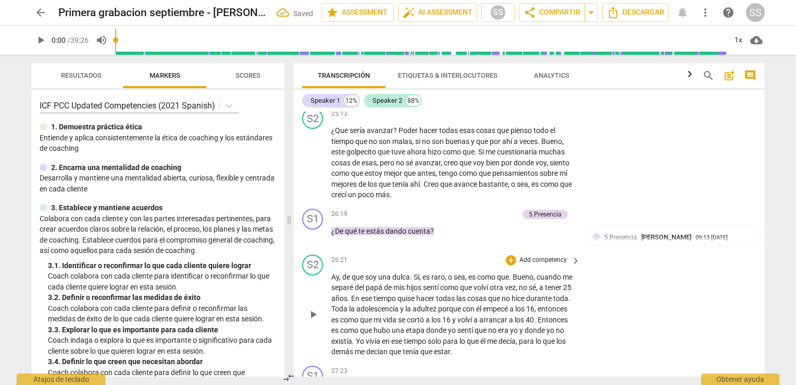
scroll to position [3473, 0]
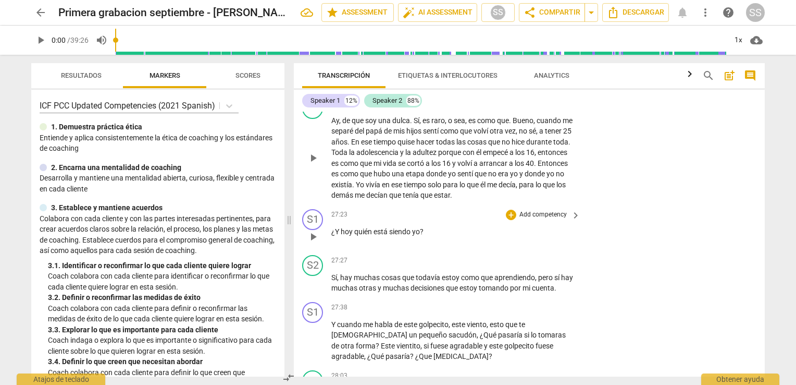
click at [419, 236] on span "yo" at bounding box center [416, 231] width 8 height 8
click at [509, 220] on div "+" at bounding box center [511, 215] width 10 height 10
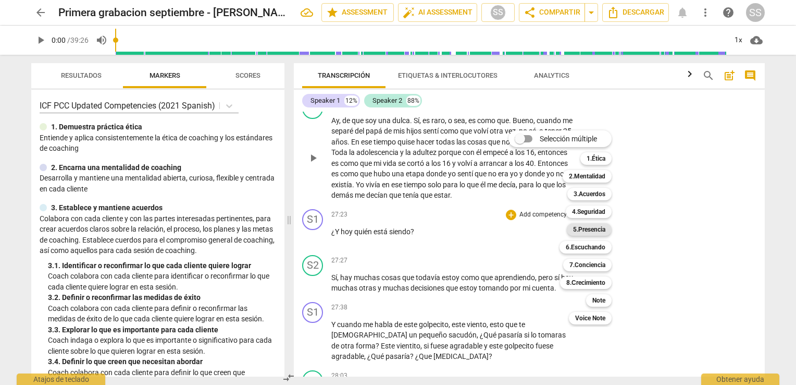
click at [592, 231] on b "5.Presencia" at bounding box center [589, 229] width 32 height 13
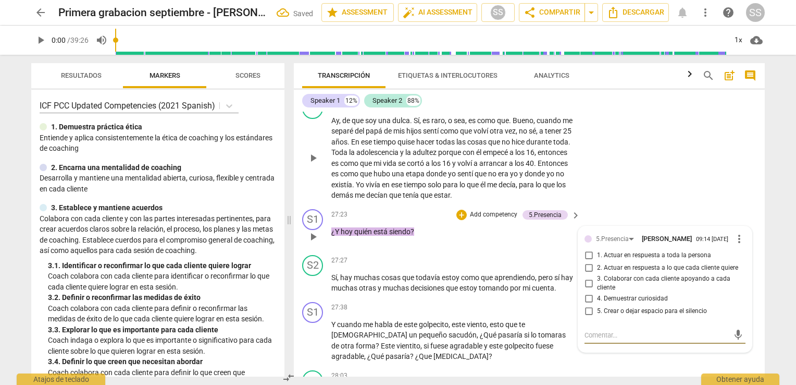
click at [586, 305] on input "4. Demuestrar curiosidad" at bounding box center [589, 298] width 17 height 13
checkbox input "true"
click at [523, 292] on span "por" at bounding box center [516, 288] width 13 height 8
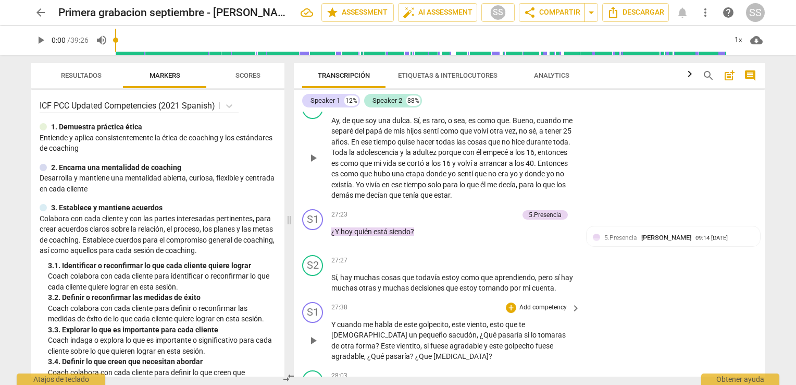
click at [356, 348] on span "otra" at bounding box center [348, 345] width 15 height 8
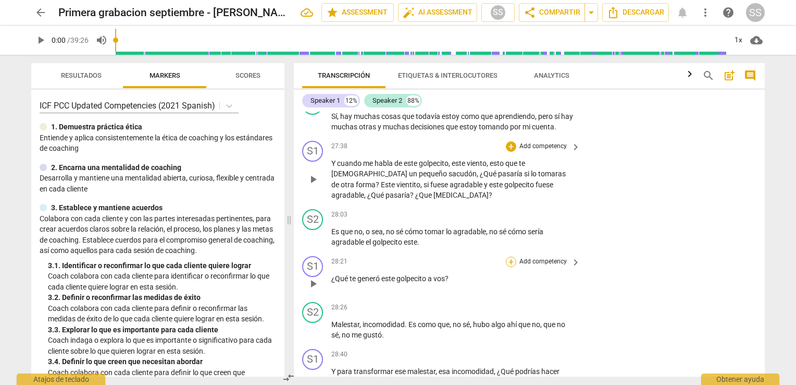
click at [510, 267] on div "+" at bounding box center [511, 261] width 10 height 10
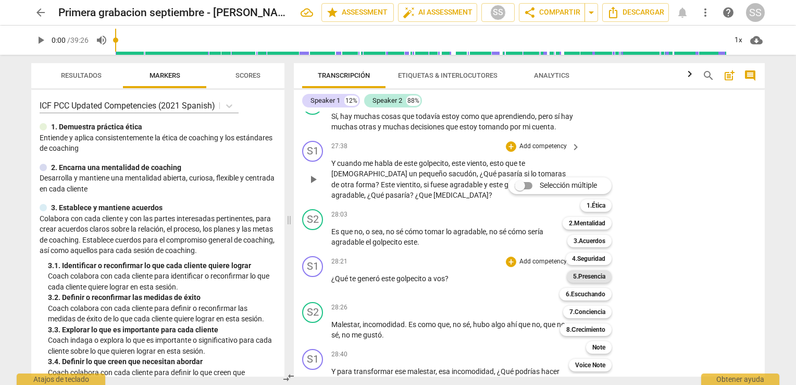
click at [585, 279] on b "5.Presencia" at bounding box center [589, 276] width 32 height 13
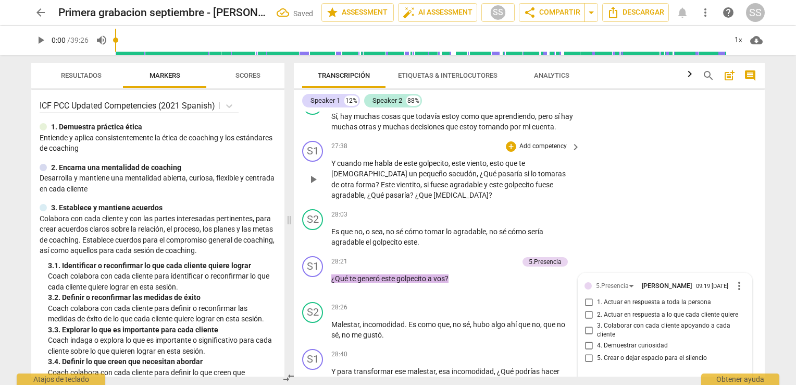
scroll to position [3784, 0]
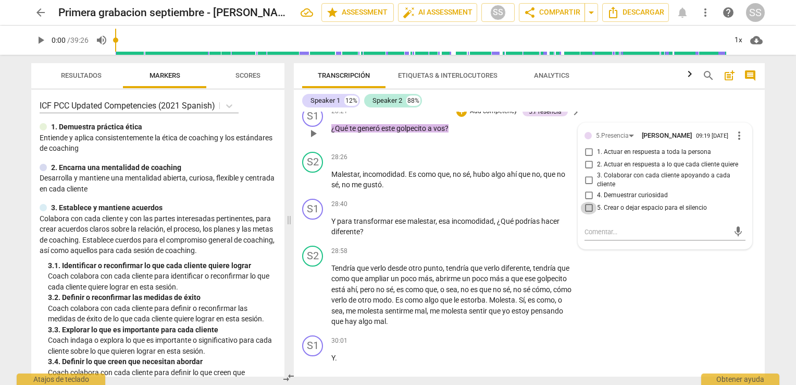
click at [587, 214] on input "5. Crear o dejar espacio para el silencio" at bounding box center [589, 208] width 17 height 13
checkbox input "true"
click at [485, 237] on p "Y para transformar ese malestar , esa incomodidad , ¿Qué podrías hacer diferent…" at bounding box center [453, 226] width 244 height 21
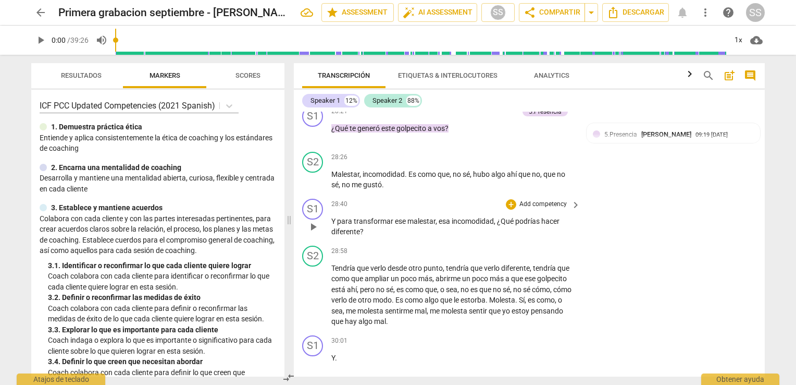
scroll to position [3955, 0]
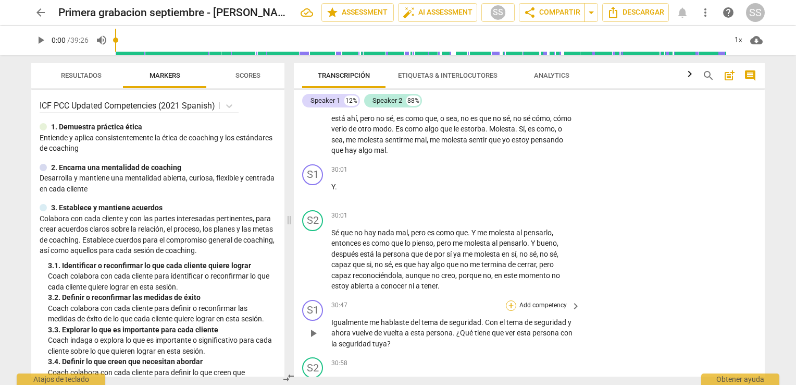
click at [509, 311] on div "+" at bounding box center [511, 305] width 10 height 10
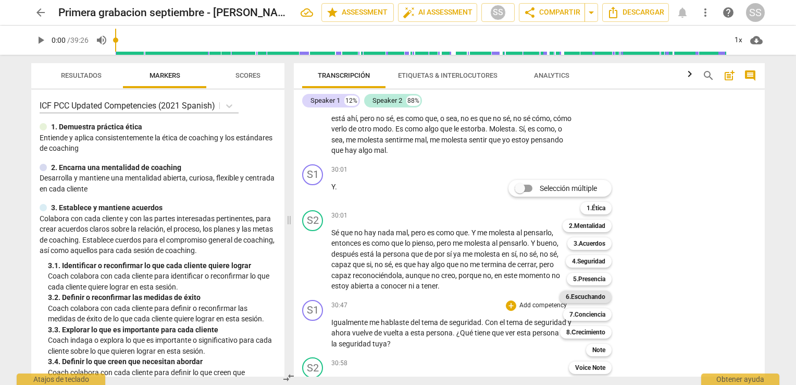
click at [592, 294] on b "6.Escuchando" at bounding box center [586, 296] width 40 height 13
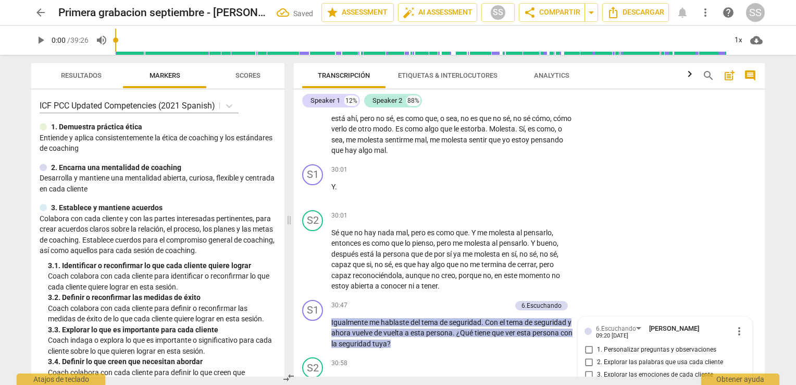
scroll to position [4172, 0]
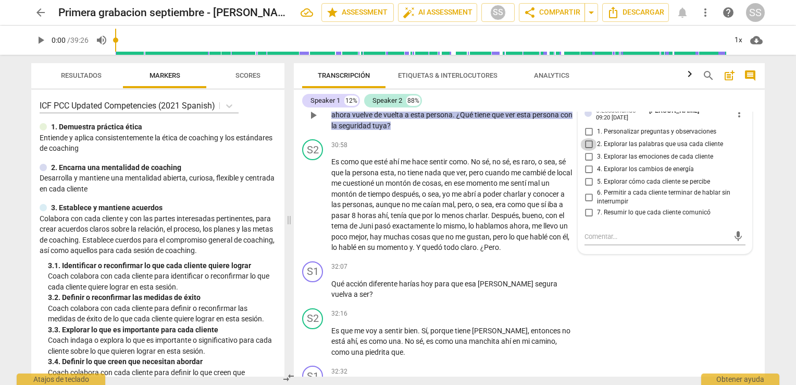
click at [589, 151] on input "2. Explorar las palabras que usa cada cliente" at bounding box center [589, 144] width 17 height 13
checkbox input "true"
click at [549, 199] on p "Es como que esté ahí me hace sentir como . No sé , no sé , es raro , o sea , sé…" at bounding box center [453, 204] width 244 height 96
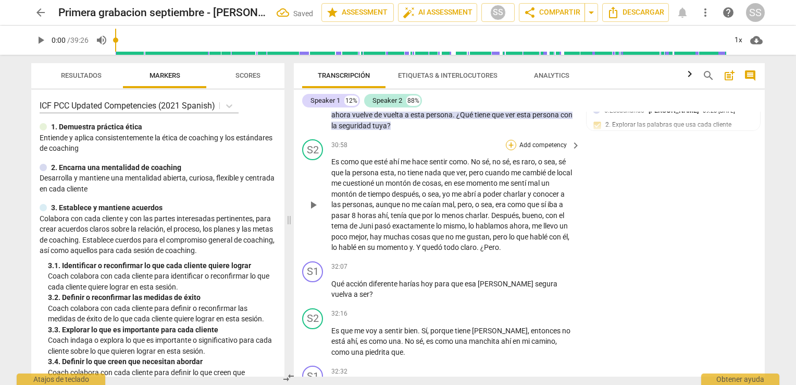
click at [508, 150] on div "+" at bounding box center [511, 145] width 10 height 10
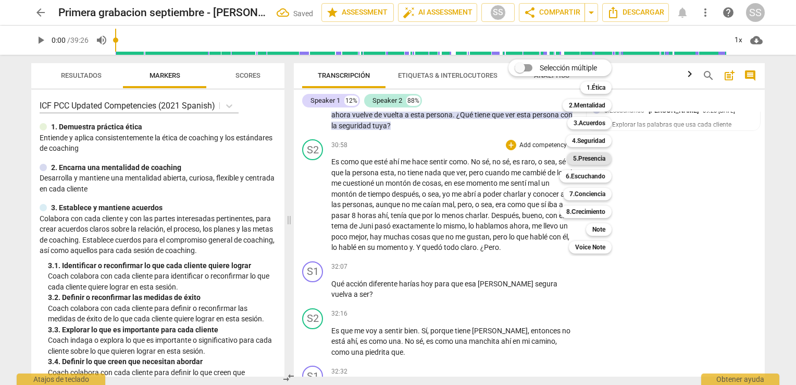
click at [588, 158] on b "5.Presencia" at bounding box center [589, 158] width 32 height 13
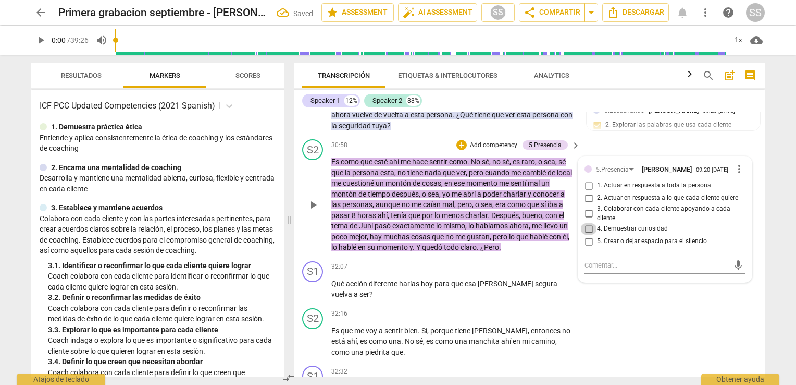
click at [588, 235] on input "4. Demuestrar curiosidad" at bounding box center [589, 229] width 17 height 13
checkbox input "true"
click at [587, 220] on input "3. Colaborar con cada cliente apoyando a cada cliente" at bounding box center [589, 213] width 17 height 13
checkbox input "true"
click at [519, 241] on span "que" at bounding box center [523, 236] width 14 height 8
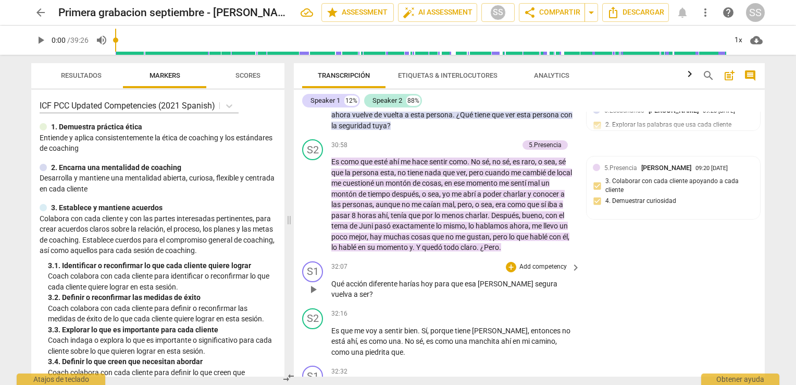
scroll to position [4326, 0]
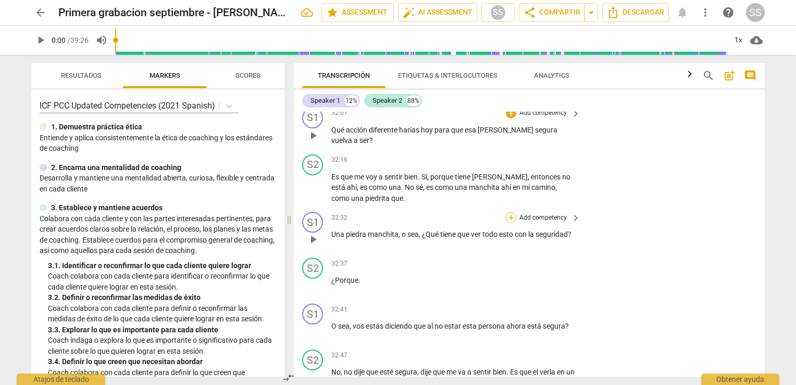
click at [511, 223] on div "+" at bounding box center [511, 217] width 10 height 10
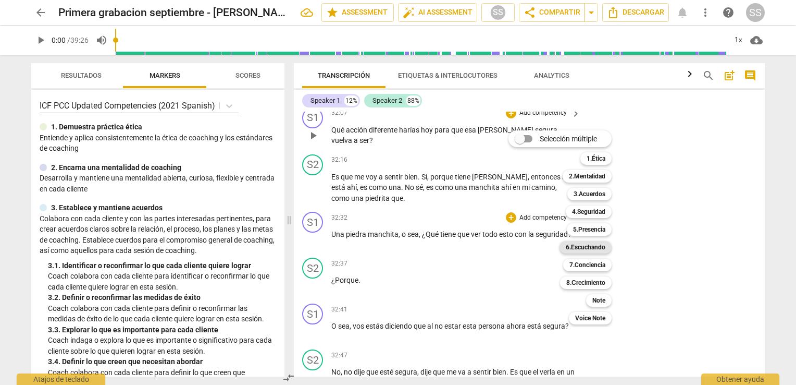
click at [588, 245] on b "6.Escuchando" at bounding box center [586, 247] width 40 height 13
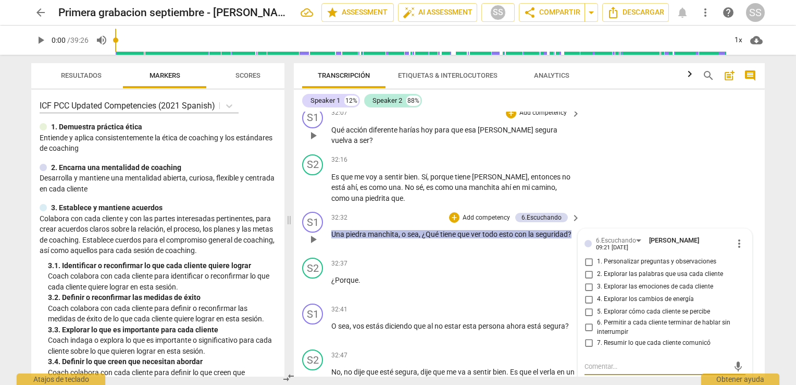
click at [559, 253] on div "S1 play_arrow pause 32:32 + Add competency 6.Escuchando keyboard_arrow_right Un…" at bounding box center [529, 230] width 471 height 46
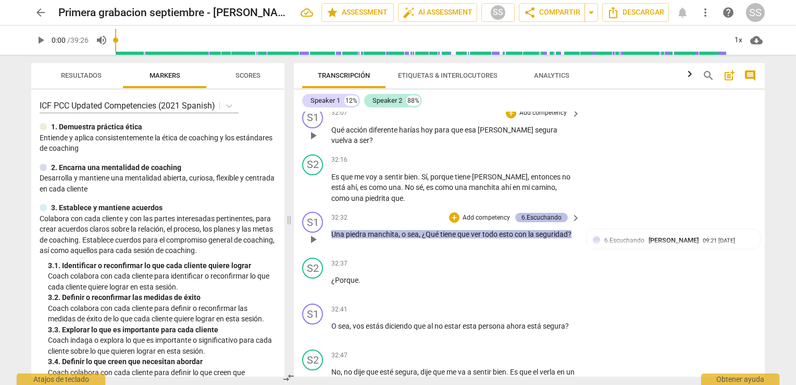
click at [556, 222] on div "6.Escuchando" at bounding box center [542, 217] width 40 height 9
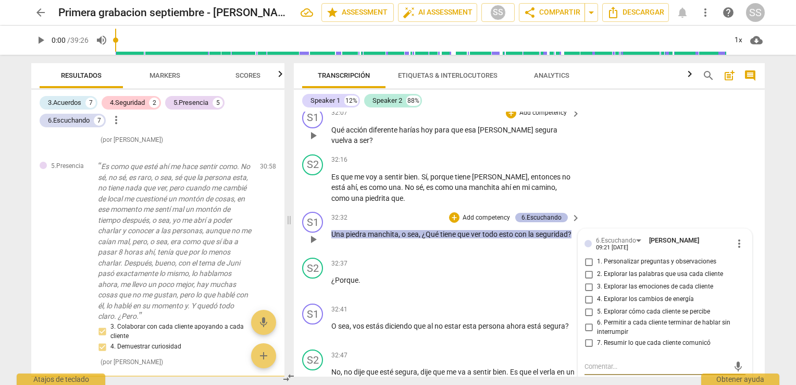
scroll to position [1841, 0]
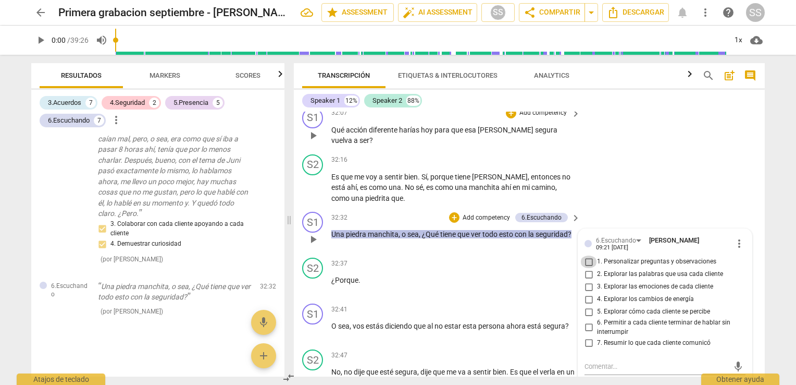
click at [588, 268] on input "1. Personalizar preguntas y observaciones" at bounding box center [589, 261] width 17 height 13
checkbox input "true"
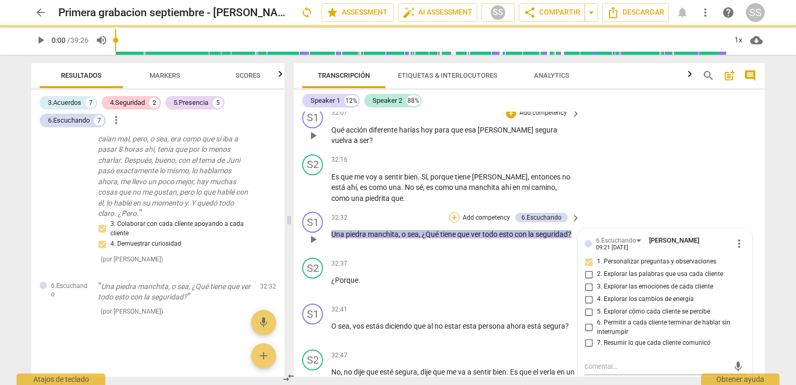
click at [454, 223] on div "+" at bounding box center [454, 217] width 10 height 10
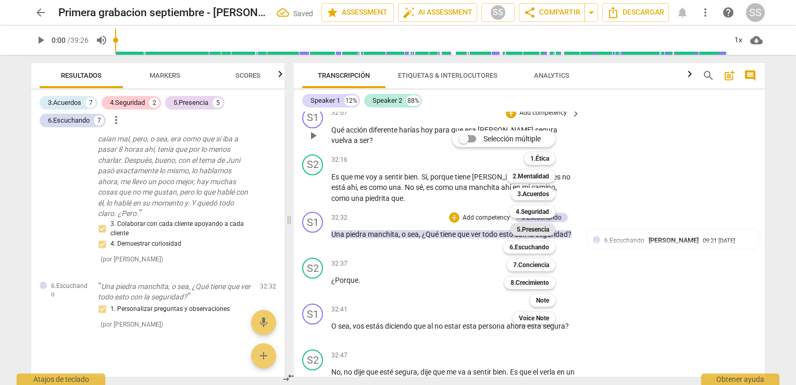
click at [537, 225] on b "5.Presencia" at bounding box center [533, 229] width 32 height 13
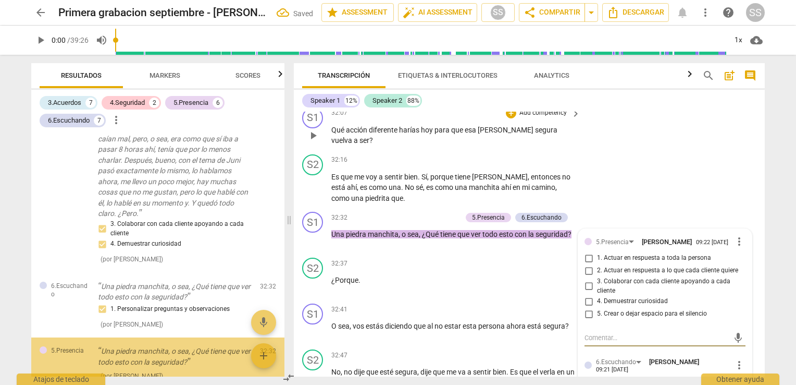
scroll to position [1905, 0]
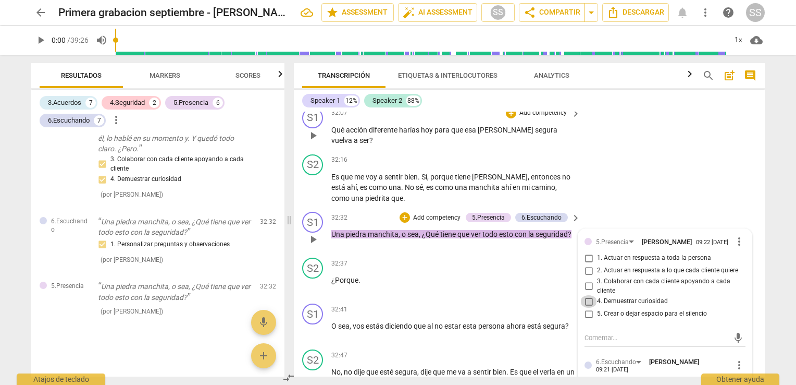
click at [586, 307] on input "4. Demuestrar curiosidad" at bounding box center [589, 301] width 17 height 13
checkbox input "true"
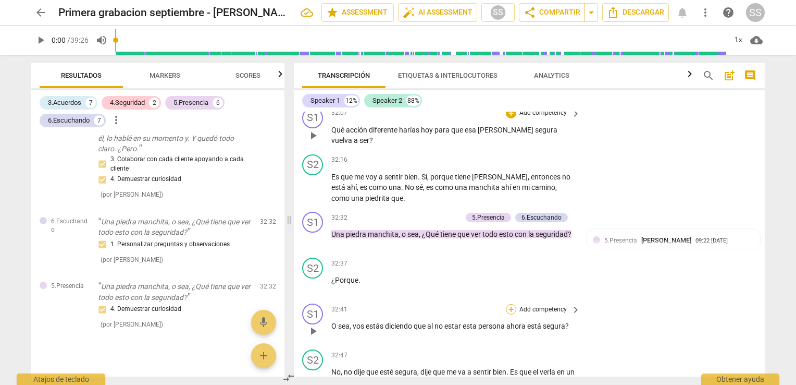
click at [507, 314] on div "+" at bounding box center [511, 309] width 10 height 10
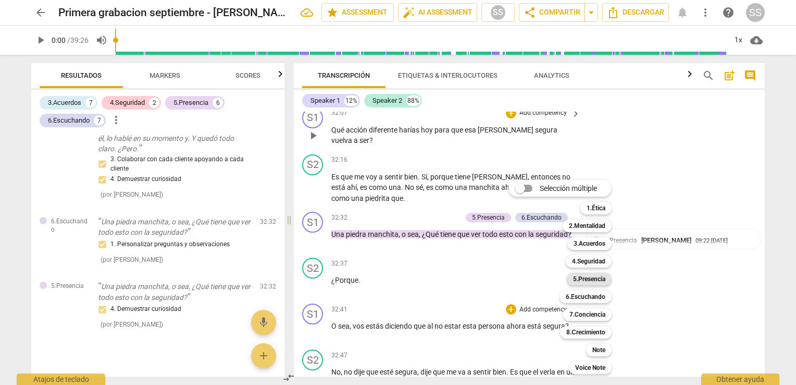
click at [588, 276] on b "5.Presencia" at bounding box center [589, 279] width 32 height 13
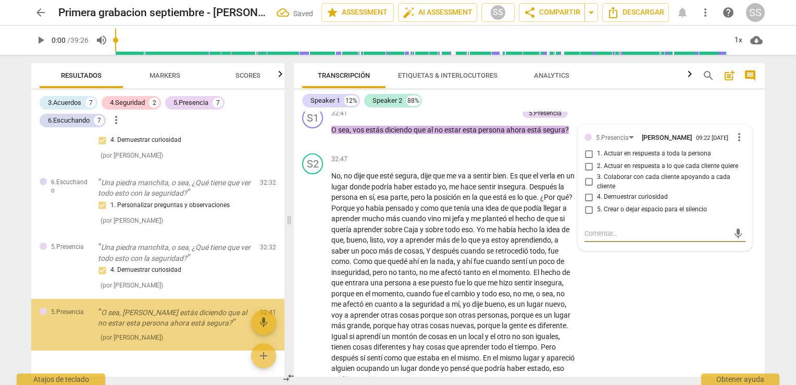
scroll to position [1970, 0]
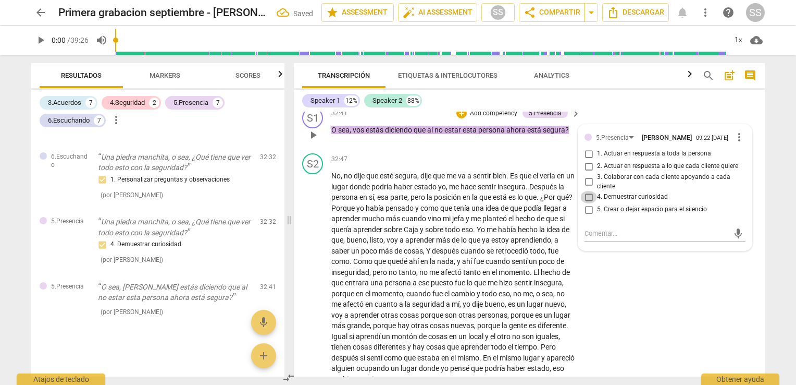
click at [587, 203] on input "4. Demuestrar curiosidad" at bounding box center [589, 197] width 17 height 13
checkbox input "true"
click at [486, 212] on span "una" at bounding box center [479, 208] width 14 height 8
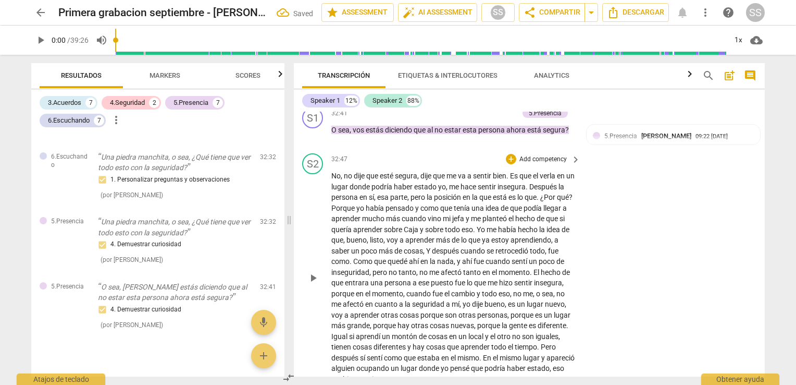
click at [462, 233] on span "todo" at bounding box center [453, 229] width 17 height 8
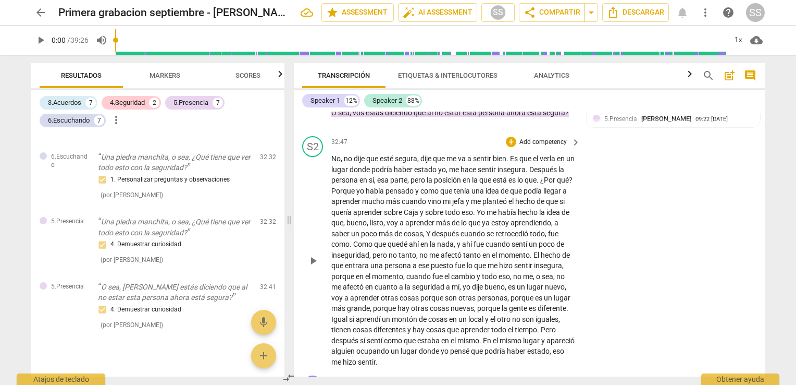
scroll to position [4703, 0]
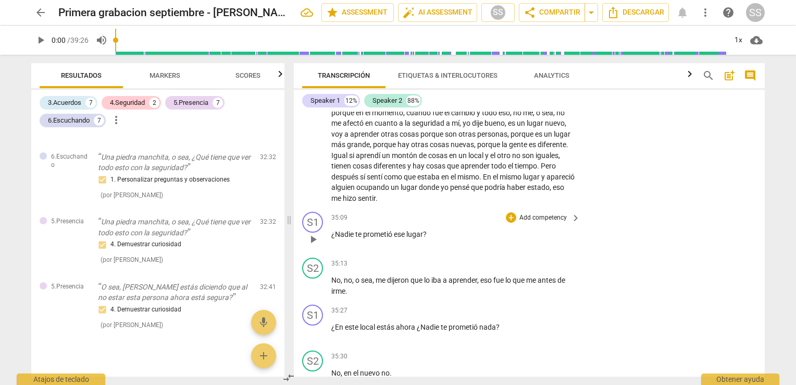
click at [415, 239] on p "¿Nadie te prometió ese lugar ?" at bounding box center [453, 234] width 244 height 11
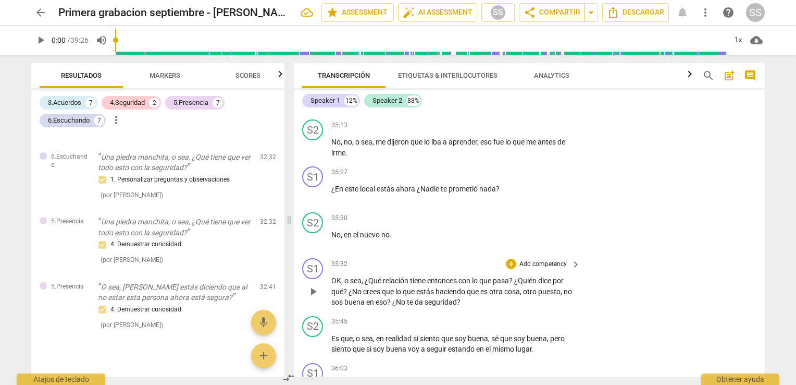
click at [434, 296] on span "estás" at bounding box center [425, 291] width 19 height 8
click at [315, 298] on span "play_arrow" at bounding box center [313, 291] width 13 height 13
drag, startPoint x: 765, startPoint y: 343, endPoint x: 765, endPoint y: 352, distance: 8.9
click at [765, 352] on div "Transcripción Etiquetas & Interlocutores Analytics search post_add comment Spea…" at bounding box center [532, 220] width 484 height 330
click at [533, 296] on span "otro" at bounding box center [530, 291] width 15 height 8
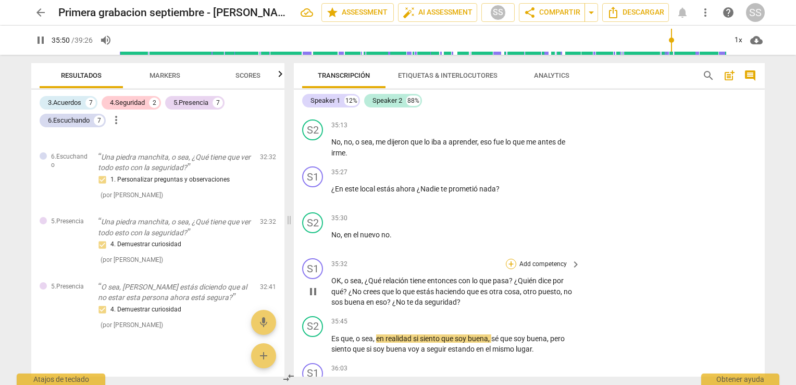
click at [509, 269] on div "+" at bounding box center [511, 263] width 10 height 10
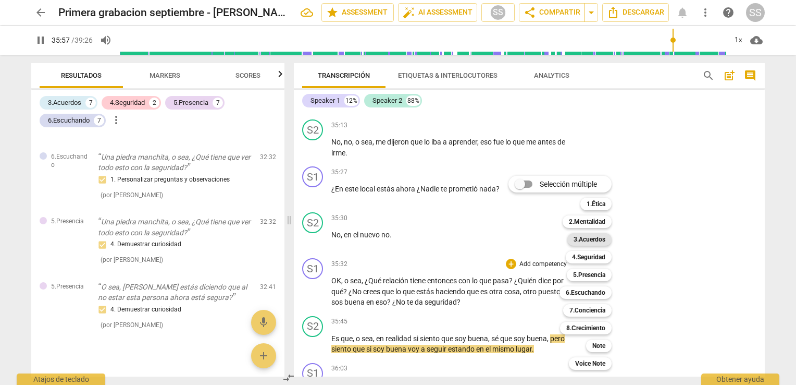
click at [591, 236] on b "3.Acuerdos" at bounding box center [590, 239] width 32 height 13
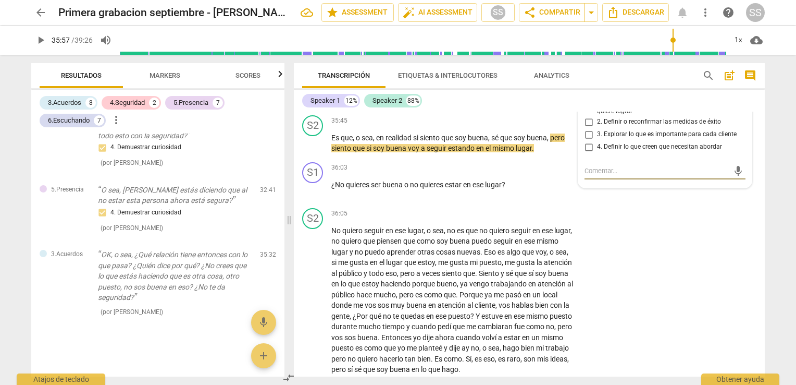
scroll to position [4888, 0]
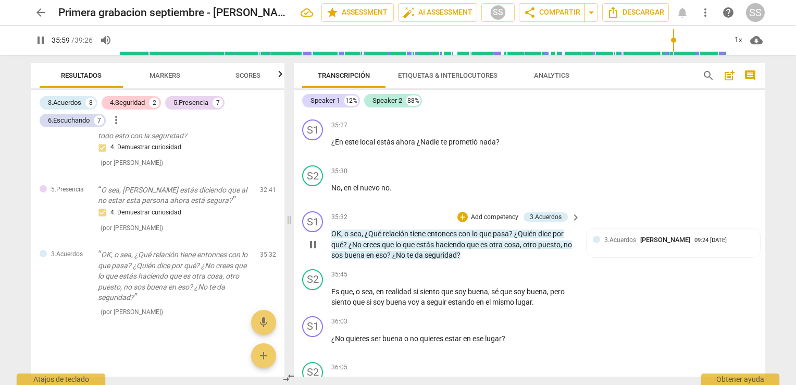
click at [579, 265] on div "S1 play_arrow pause 35:32 + Add competency 3.Acuerdos keyboard_arrow_right OK ,…" at bounding box center [529, 236] width 471 height 58
drag, startPoint x: 765, startPoint y: 342, endPoint x: 762, endPoint y: 354, distance: 11.9
click at [762, 354] on div "Transcripción Etiquetas & Interlocutores Analytics search post_add comment Spea…" at bounding box center [532, 220] width 484 height 330
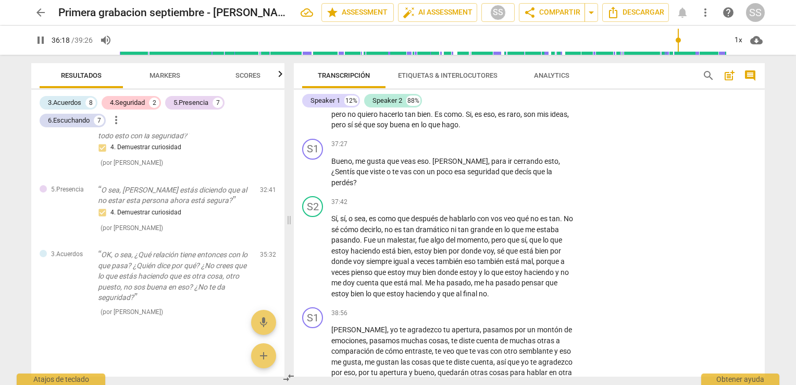
scroll to position [5287, 0]
click at [762, 362] on div "S1 play_arrow pause 00:01 + Add competency keyboard_arrow_right Hola Romy , ¿Có…" at bounding box center [529, 244] width 471 height 265
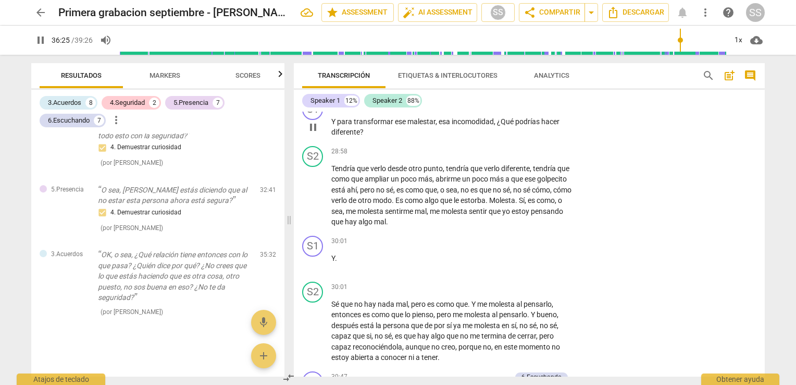
scroll to position [3919, 0]
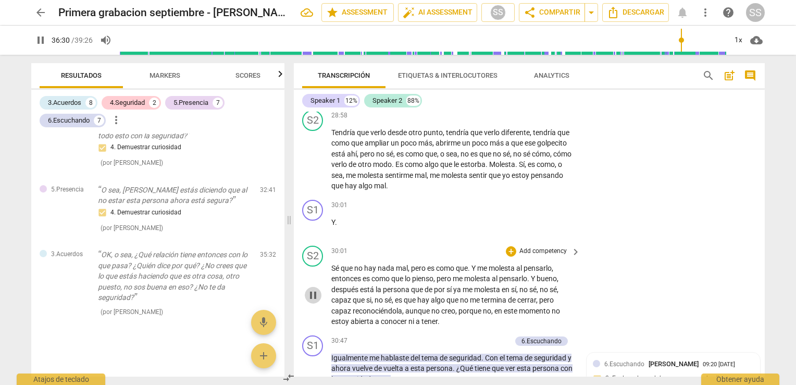
click at [311, 301] on span "pause" at bounding box center [313, 295] width 13 height 13
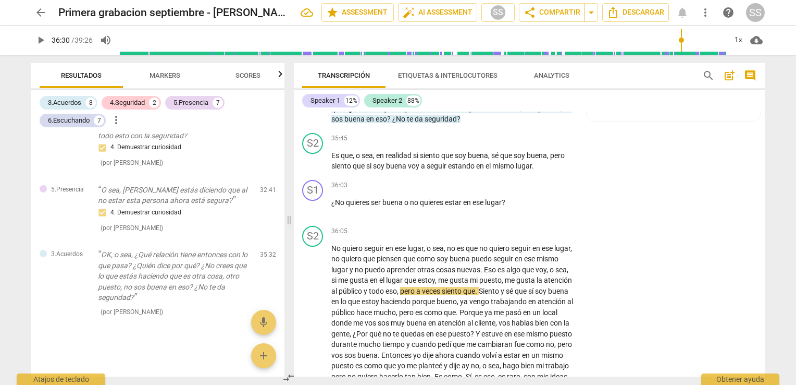
scroll to position [4951, 0]
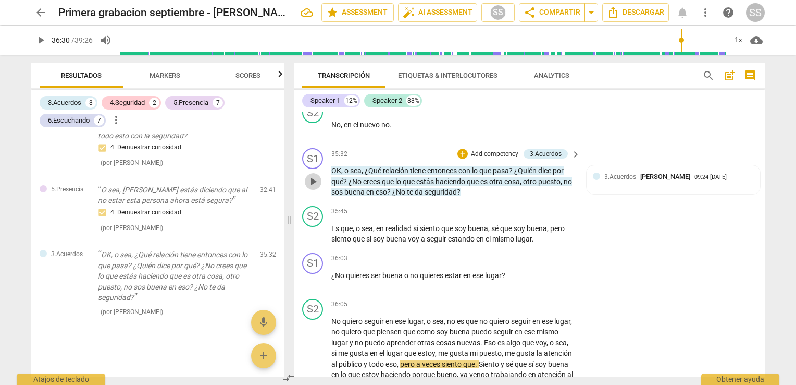
click at [313, 188] on span "play_arrow" at bounding box center [313, 181] width 13 height 13
click at [315, 188] on span "pause" at bounding box center [313, 181] width 13 height 13
type input "2142"
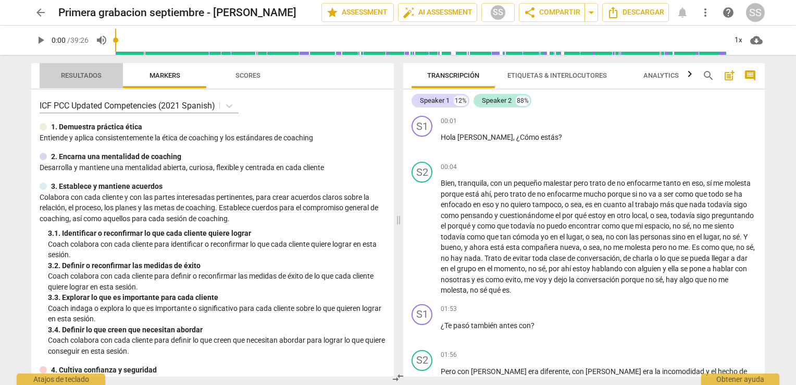
click at [89, 76] on span "Resultados" at bounding box center [81, 75] width 41 height 8
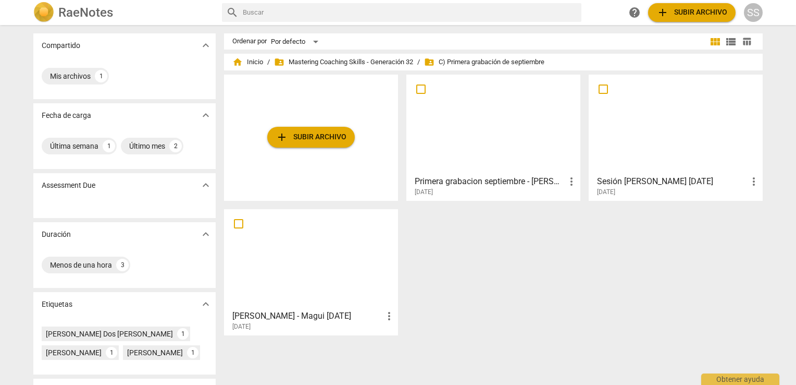
click at [499, 170] on div "Primera grabacion septiembre - [PERSON_NAME] more_vert [DATE]" at bounding box center [494, 183] width 168 height 26
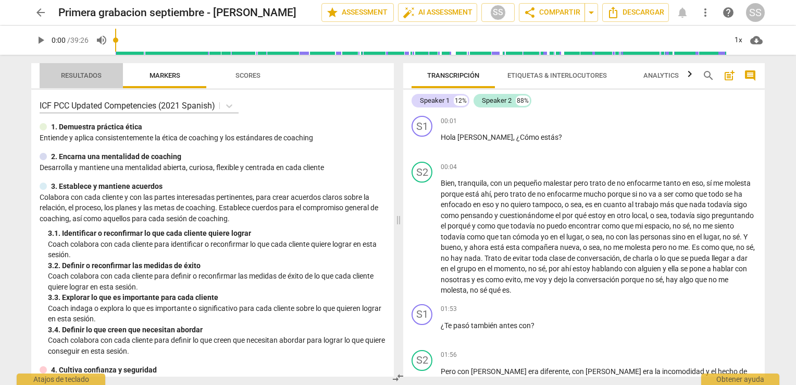
click at [76, 76] on span "Resultados" at bounding box center [81, 75] width 41 height 8
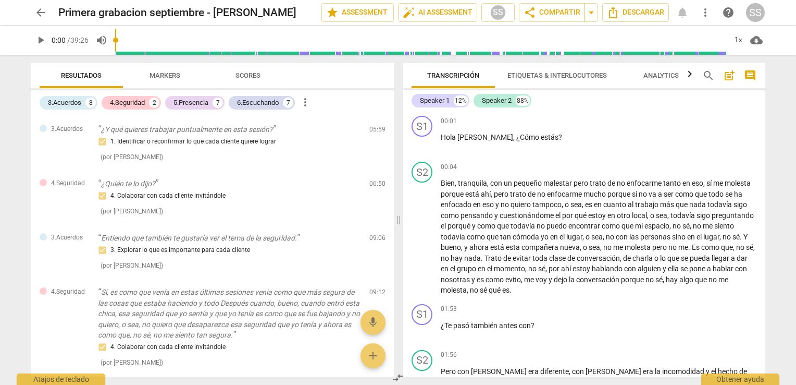
click at [764, 120] on div "Transcripción Etiquetas & Interlocutores Analytics search post_add comment Spea…" at bounding box center [586, 220] width 374 height 330
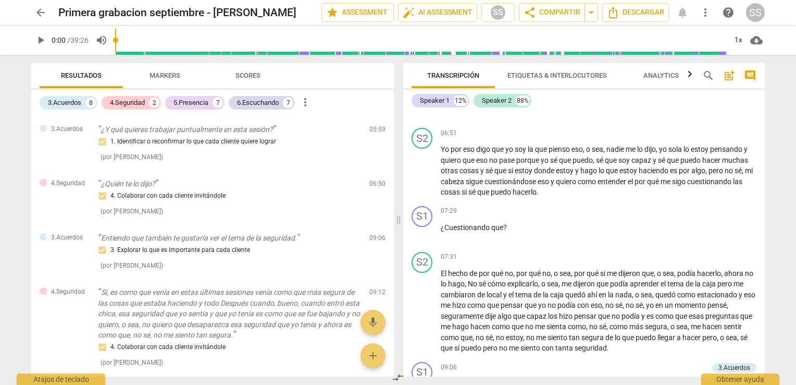
scroll to position [659, 0]
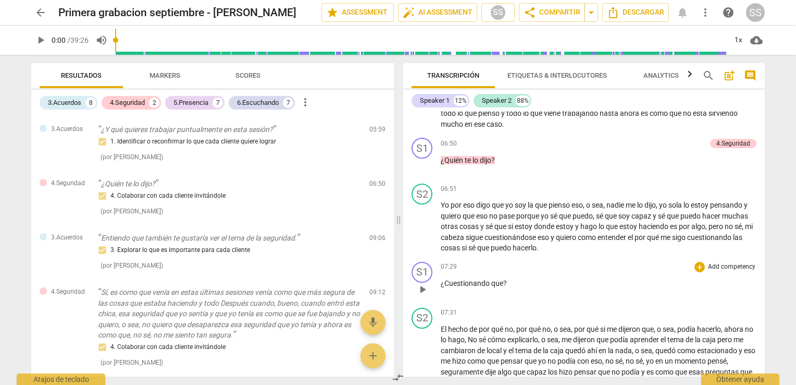
click at [484, 287] on span "¿Cuestionando" at bounding box center [466, 283] width 51 height 8
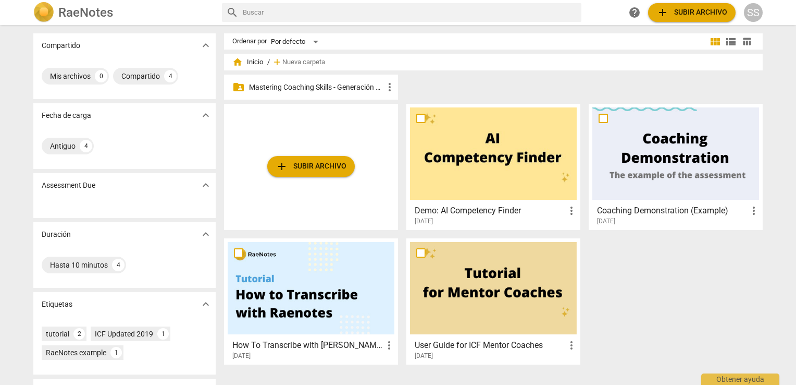
click at [354, 83] on p "Mastering Coaching Skills - Generación 32" at bounding box center [316, 87] width 134 height 11
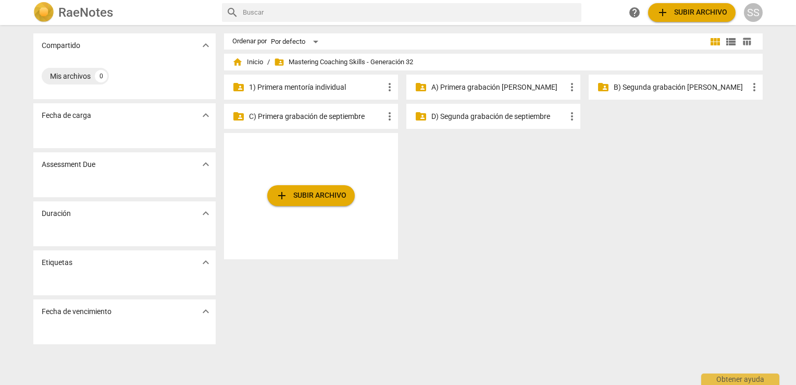
click at [337, 116] on p "C) Primera grabación de septiembre" at bounding box center [316, 116] width 134 height 11
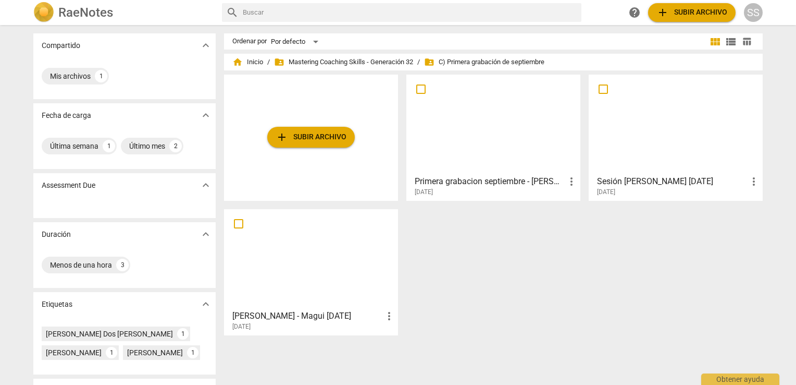
click at [536, 151] on div at bounding box center [493, 124] width 167 height 92
